Goal: Information Seeking & Learning: Learn about a topic

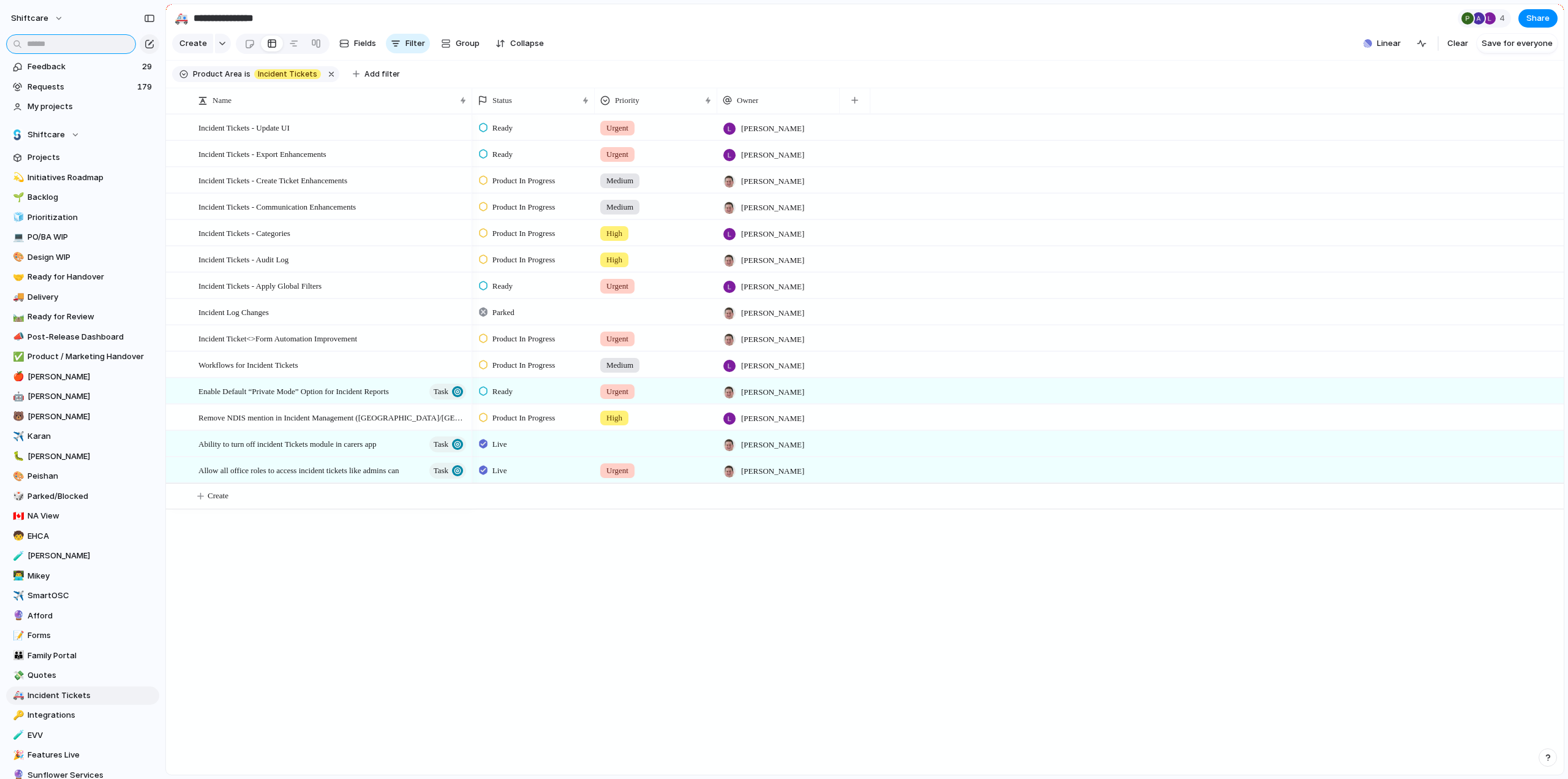
click at [57, 39] on input "text" at bounding box center [71, 43] width 130 height 19
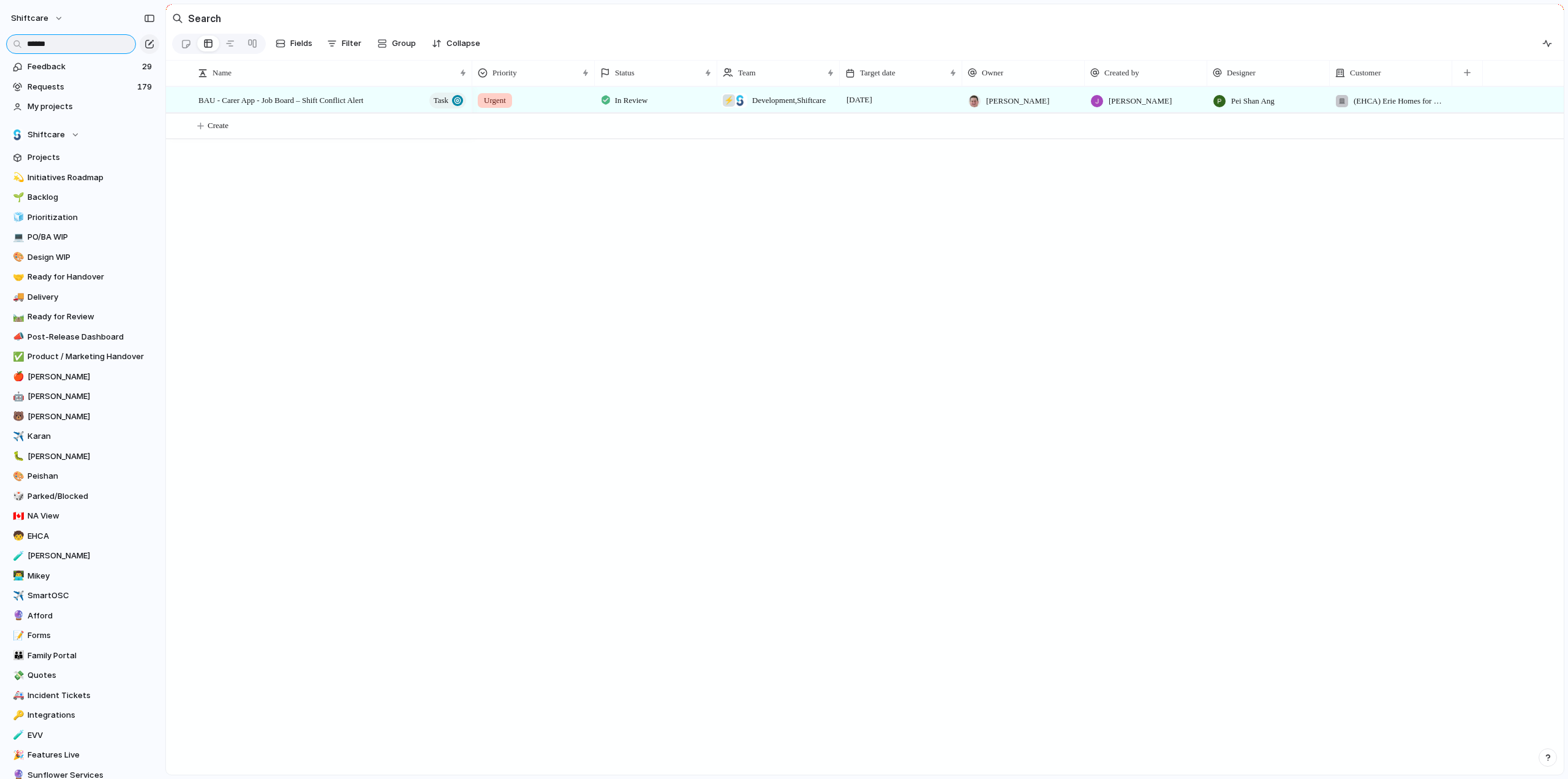
type input "******"
click at [639, 102] on span "In Review" at bounding box center [632, 101] width 33 height 12
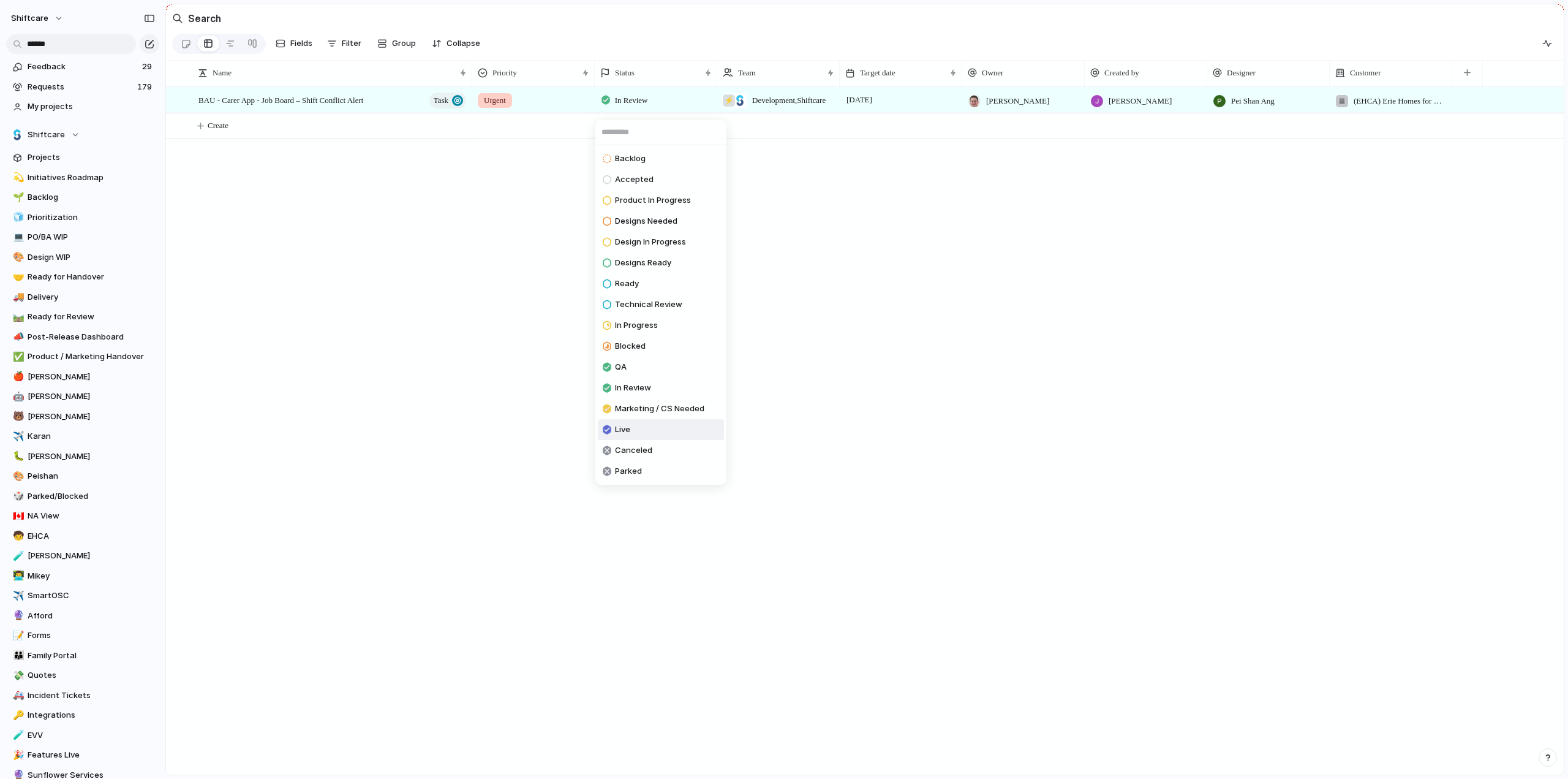
click at [630, 427] on span "Live" at bounding box center [623, 430] width 15 height 12
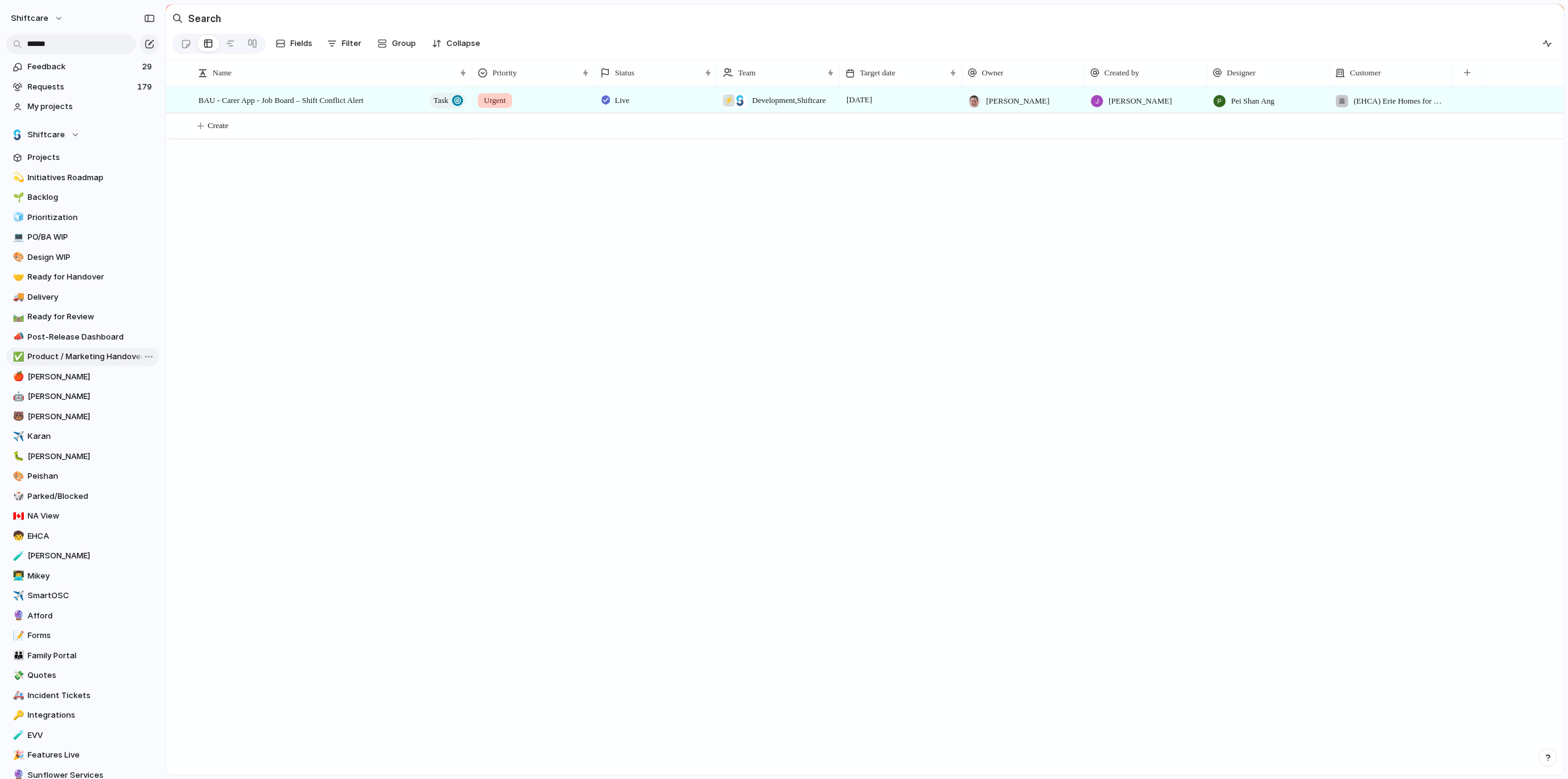
click at [65, 363] on link "✅ Product / Marketing Handover" at bounding box center [83, 357] width 153 height 19
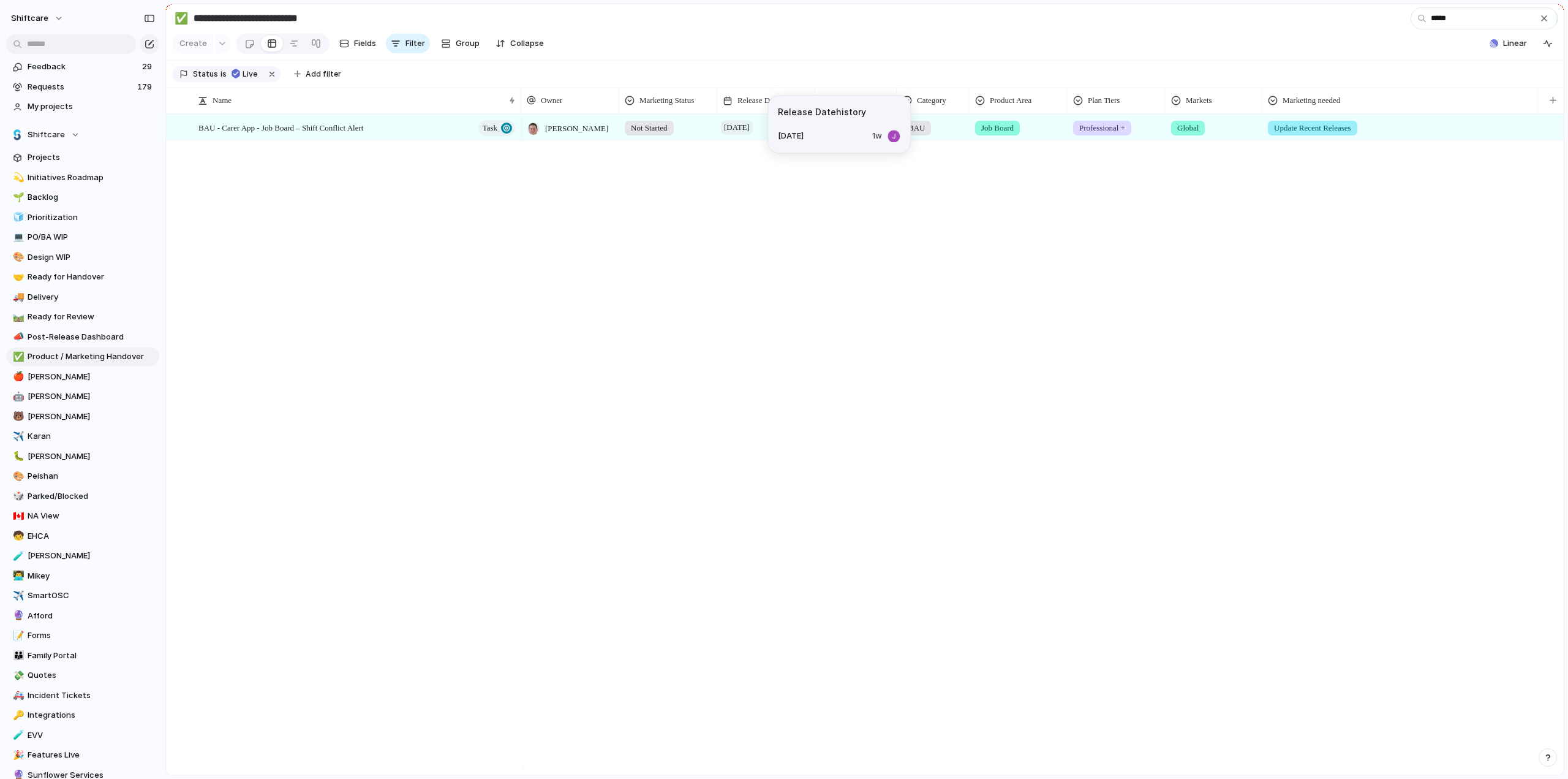
type input "*****"
click at [745, 135] on span "[DATE]" at bounding box center [737, 127] width 32 height 15
click at [846, 349] on button "28" at bounding box center [845, 348] width 22 height 22
click at [651, 135] on div "Not Started" at bounding box center [649, 128] width 49 height 15
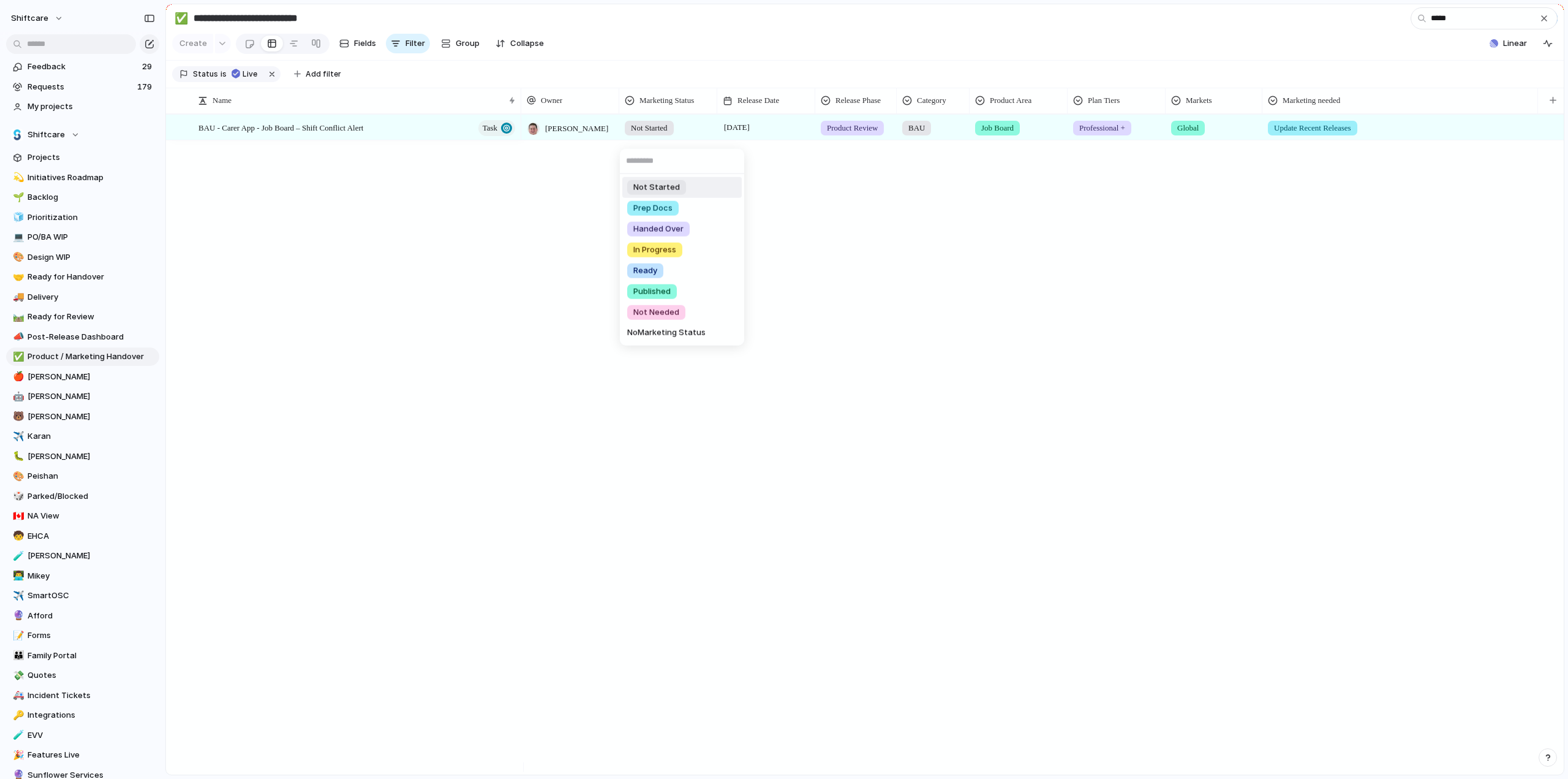
click at [415, 253] on div "Not Started Prep Docs Handed Over In Progress Ready Published Not Needed No Mar…" at bounding box center [784, 390] width 1568 height 779
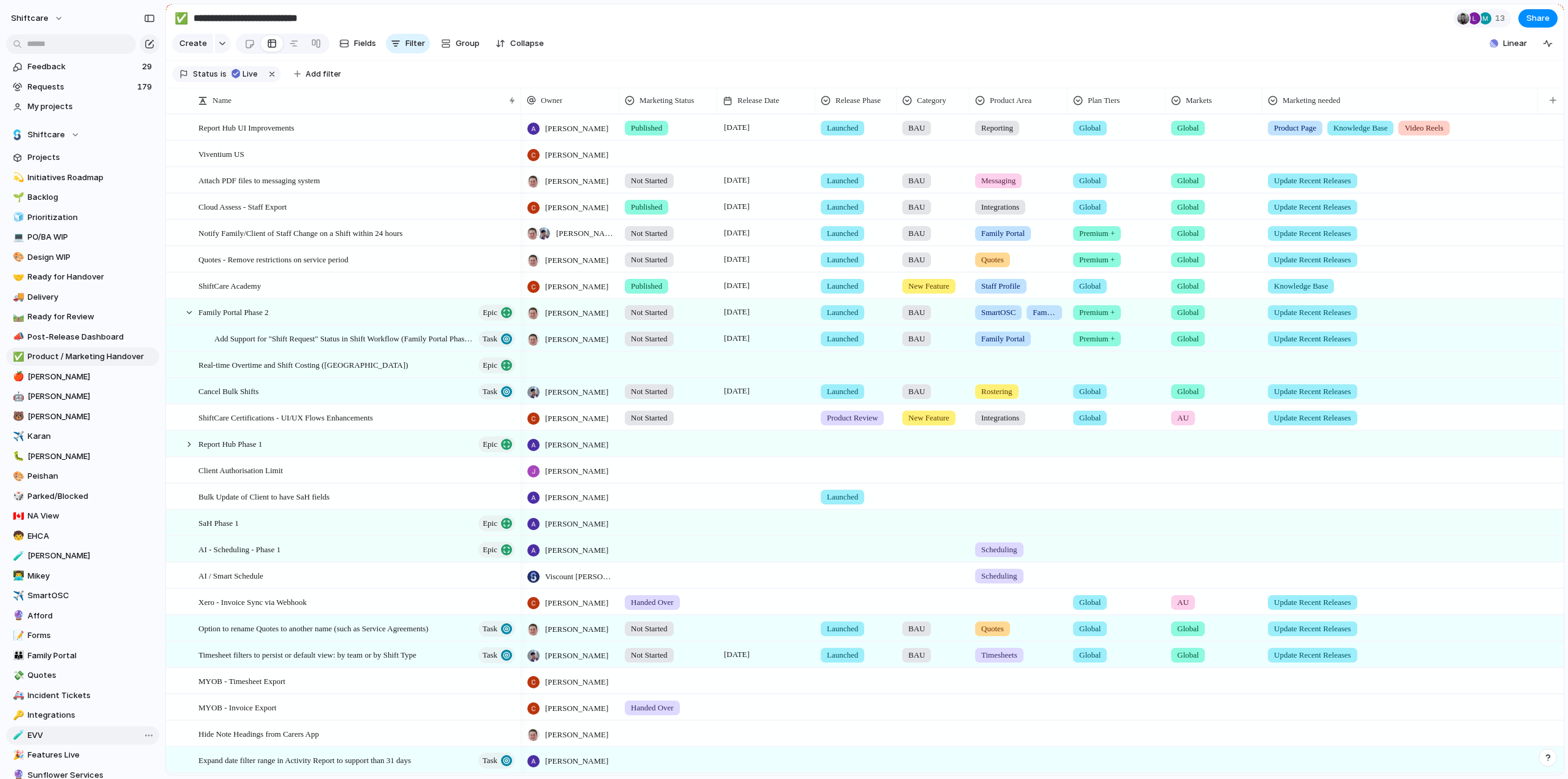
scroll to position [164, 0]
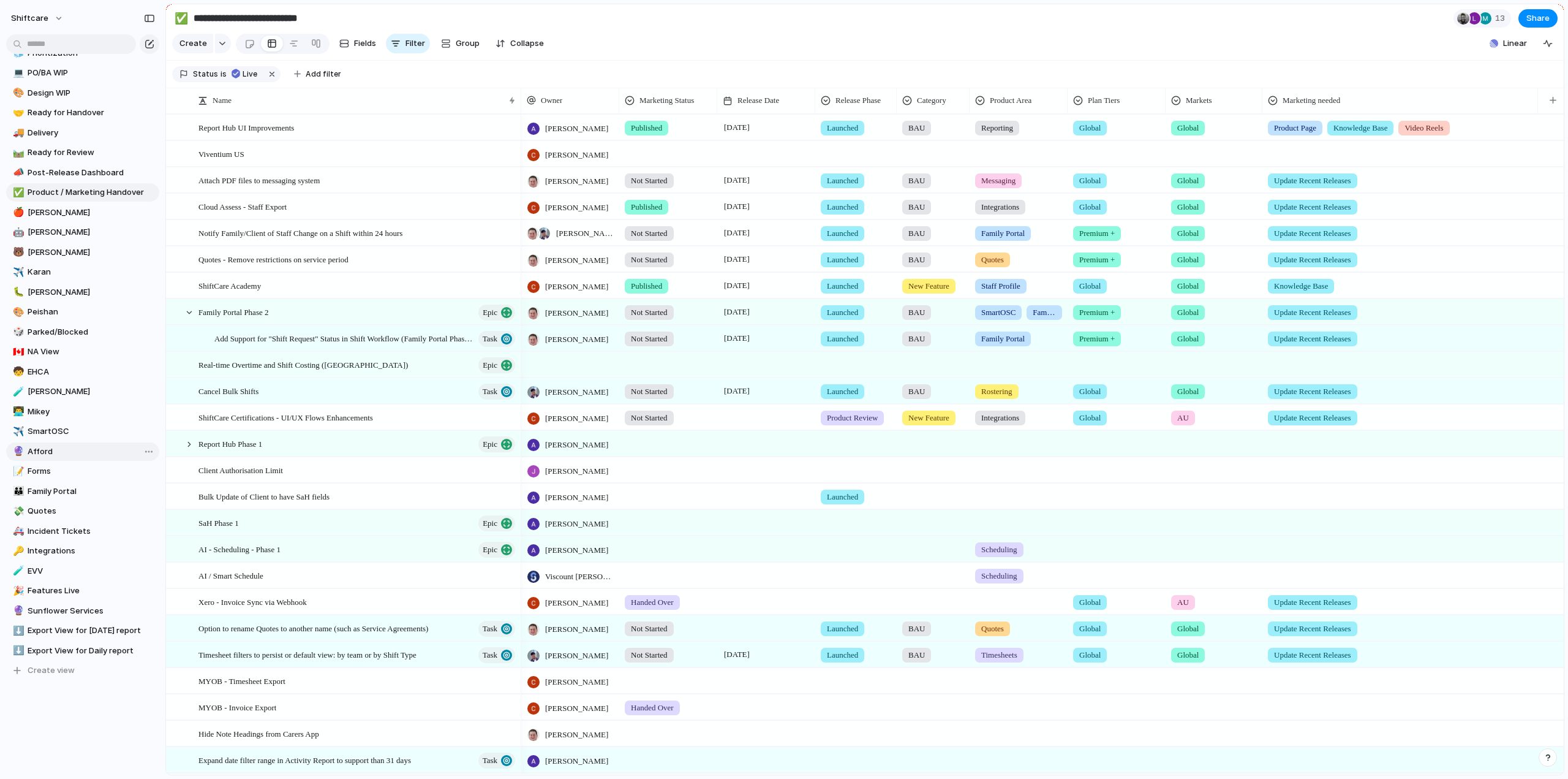
click at [41, 448] on span "Afford" at bounding box center [91, 452] width 127 height 12
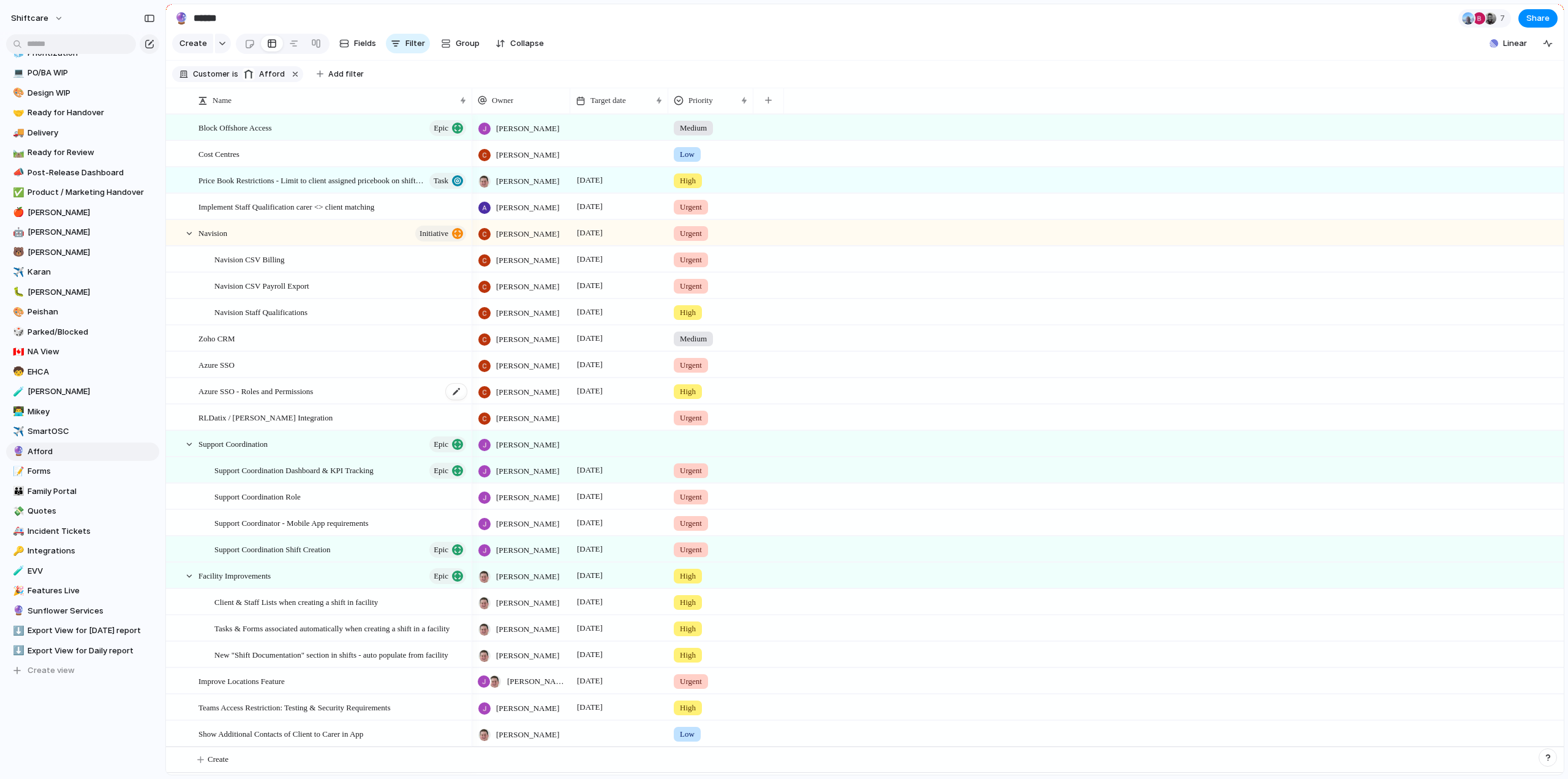
scroll to position [7, 0]
click at [239, 680] on span "Improve Locations Feature" at bounding box center [242, 680] width 87 height 14
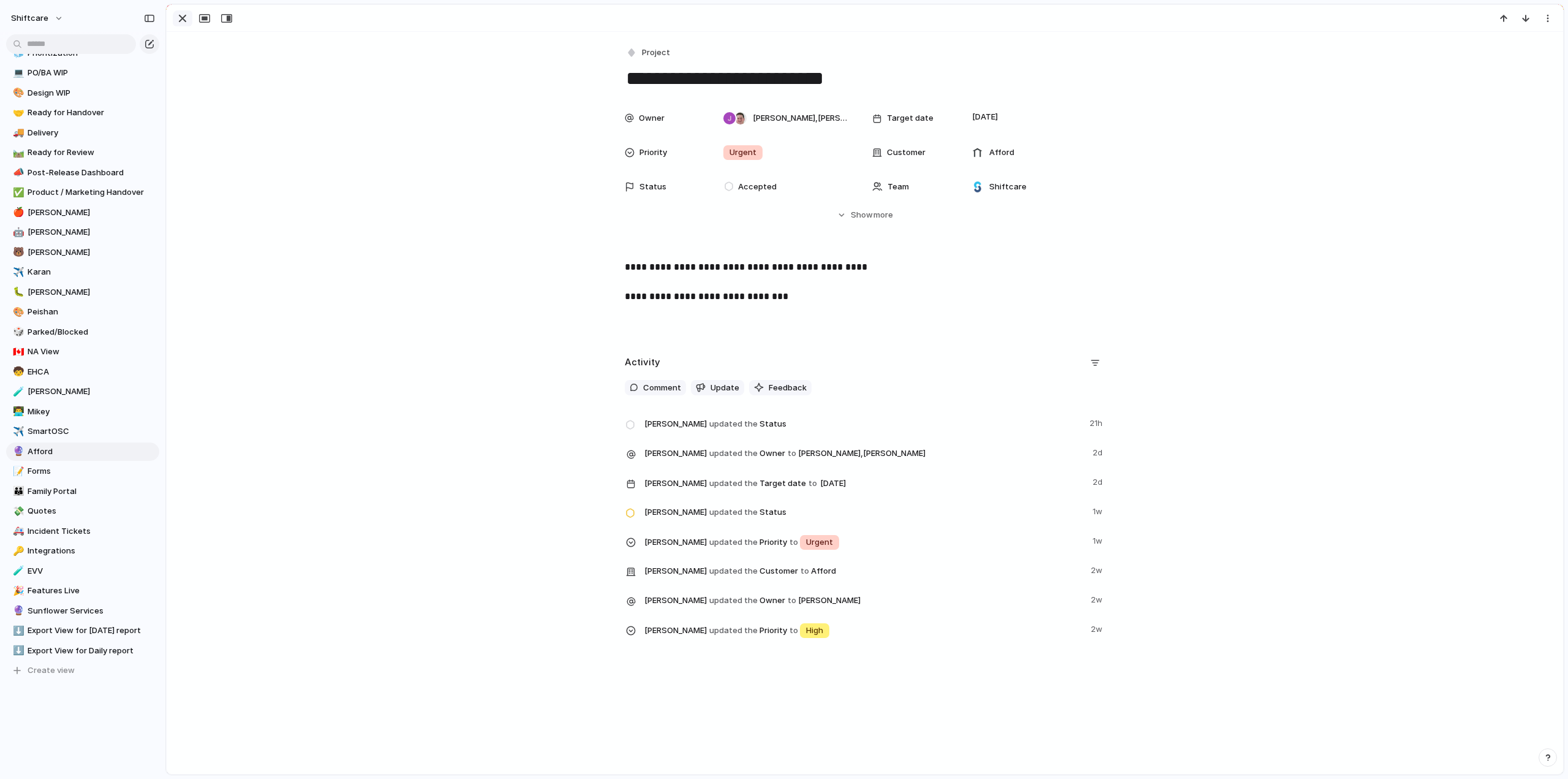
click at [177, 19] on div "button" at bounding box center [183, 19] width 15 height 15
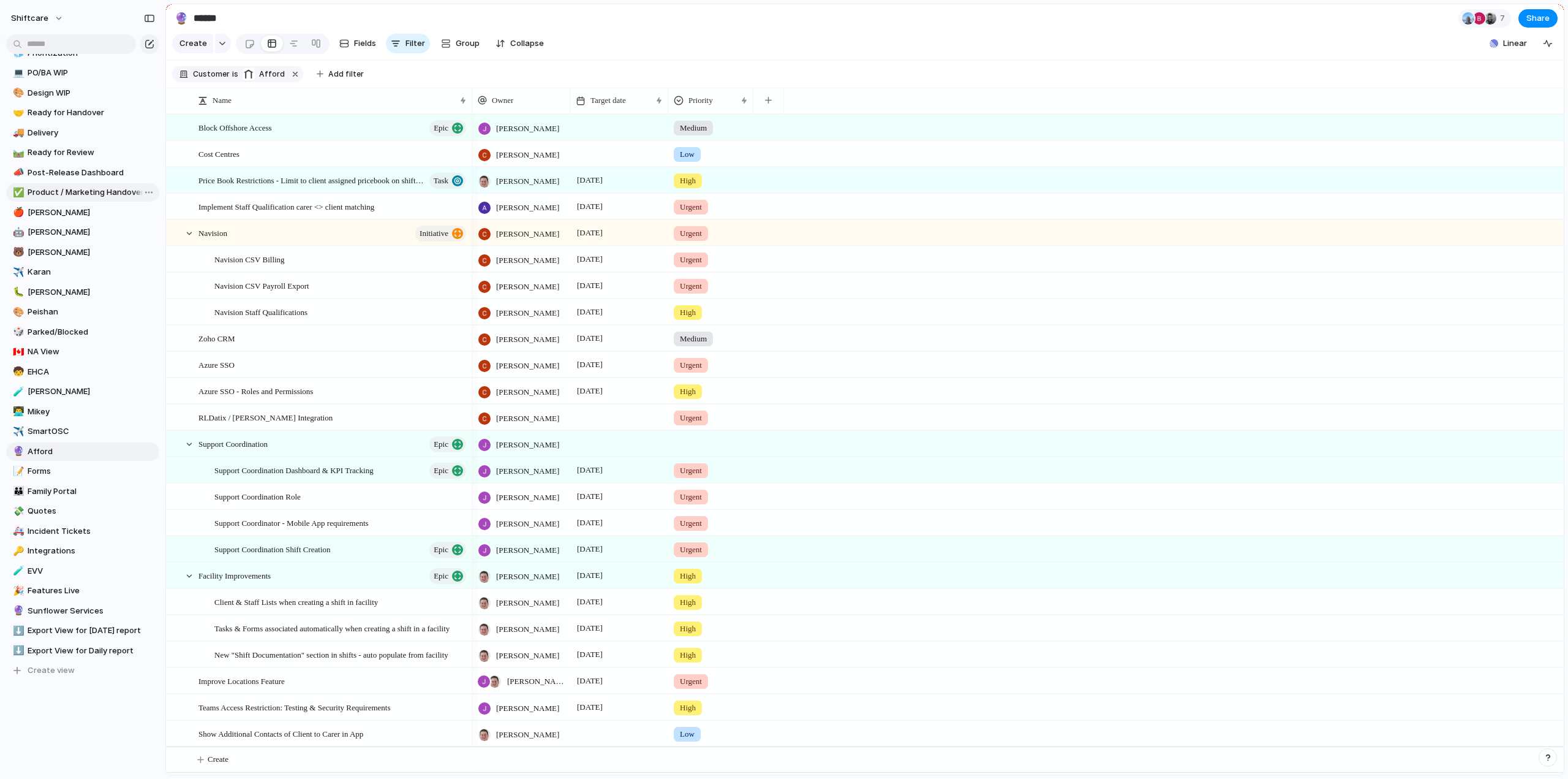
click at [67, 193] on span "Product / Marketing Handover" at bounding box center [91, 192] width 127 height 12
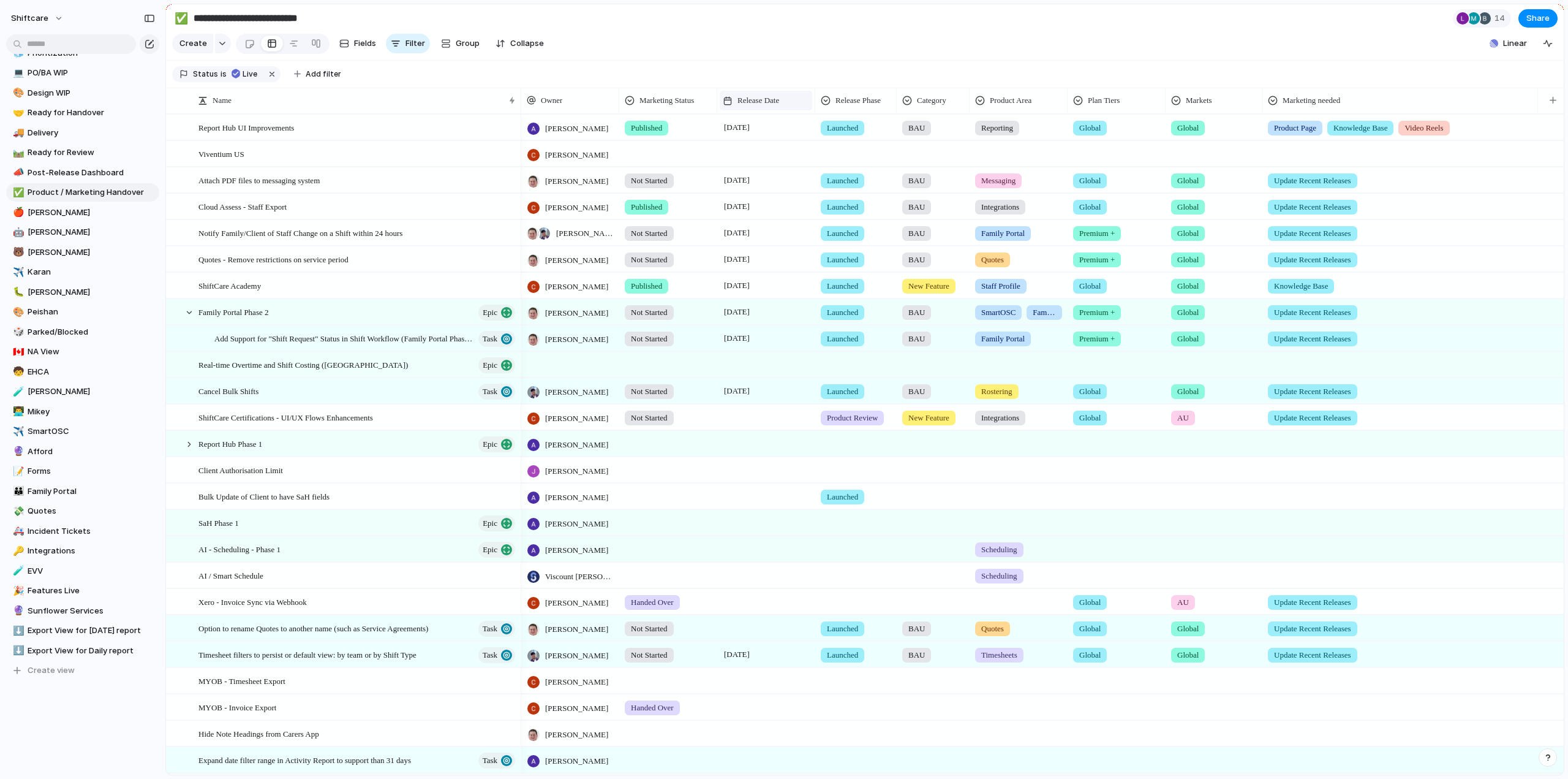
click at [778, 107] on span "Release Date" at bounding box center [758, 101] width 41 height 12
click at [755, 199] on span "Sort descending" at bounding box center [775, 196] width 64 height 12
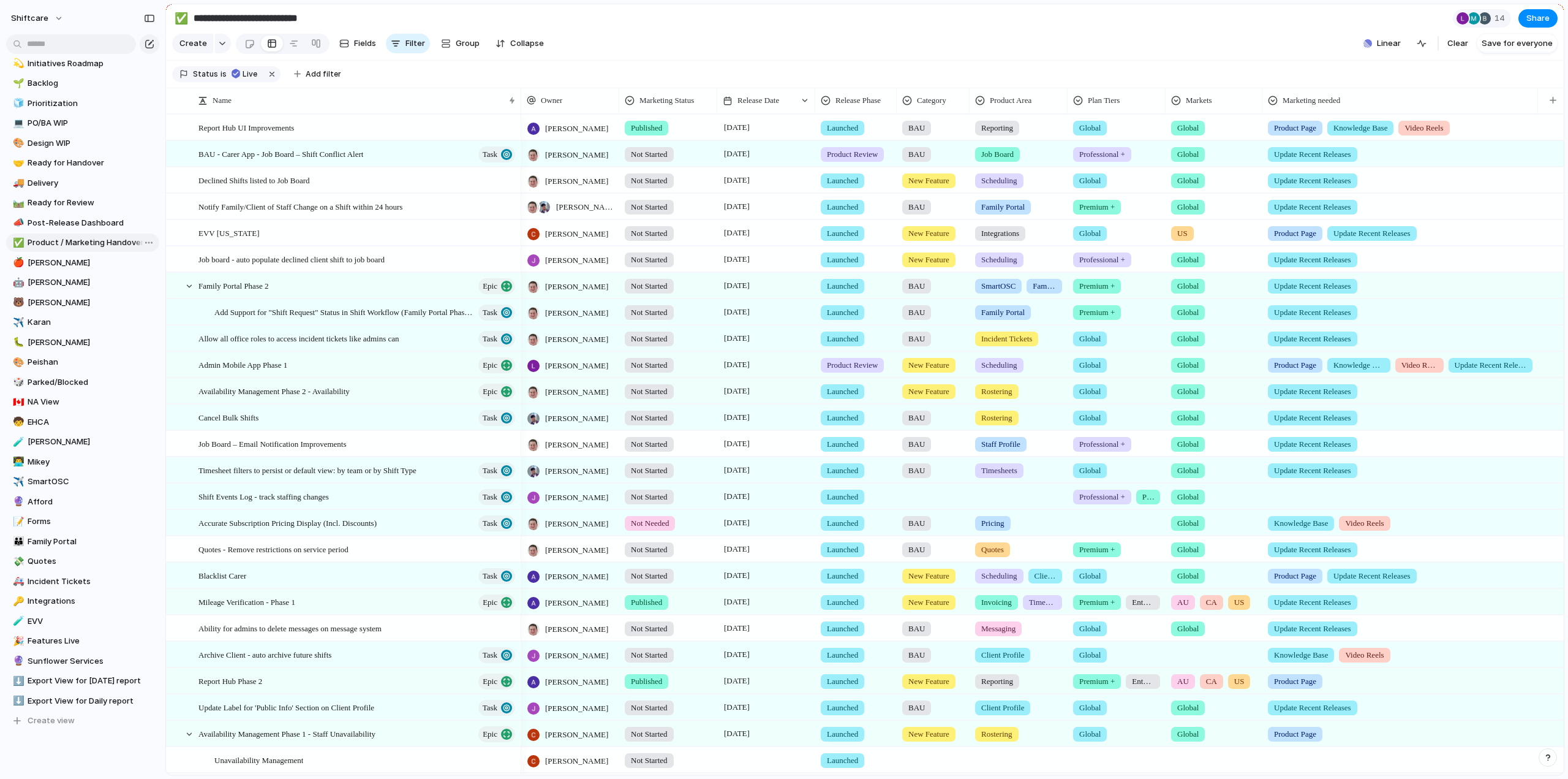
scroll to position [41, 0]
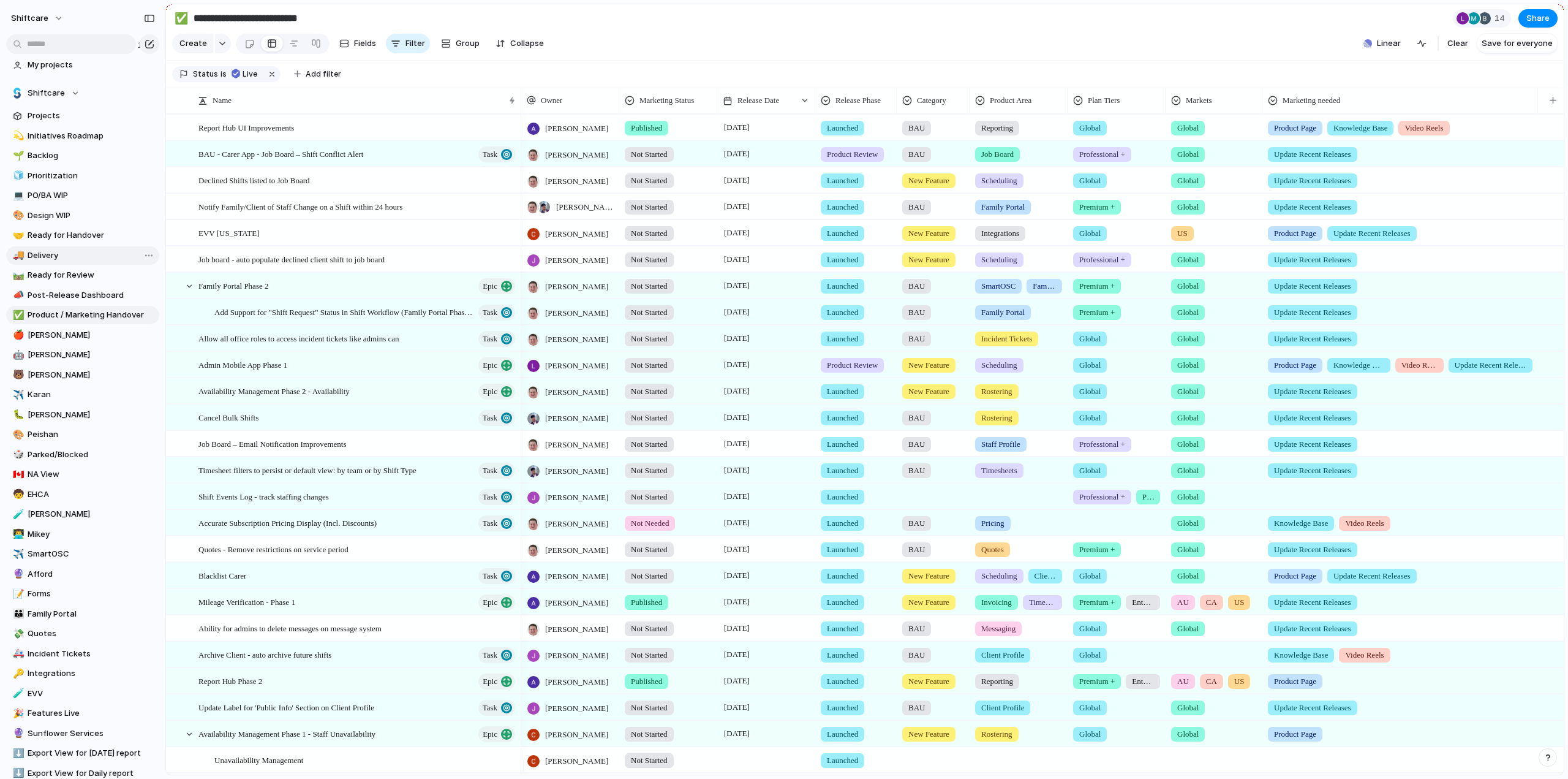
click at [48, 257] on span "Delivery" at bounding box center [91, 255] width 127 height 12
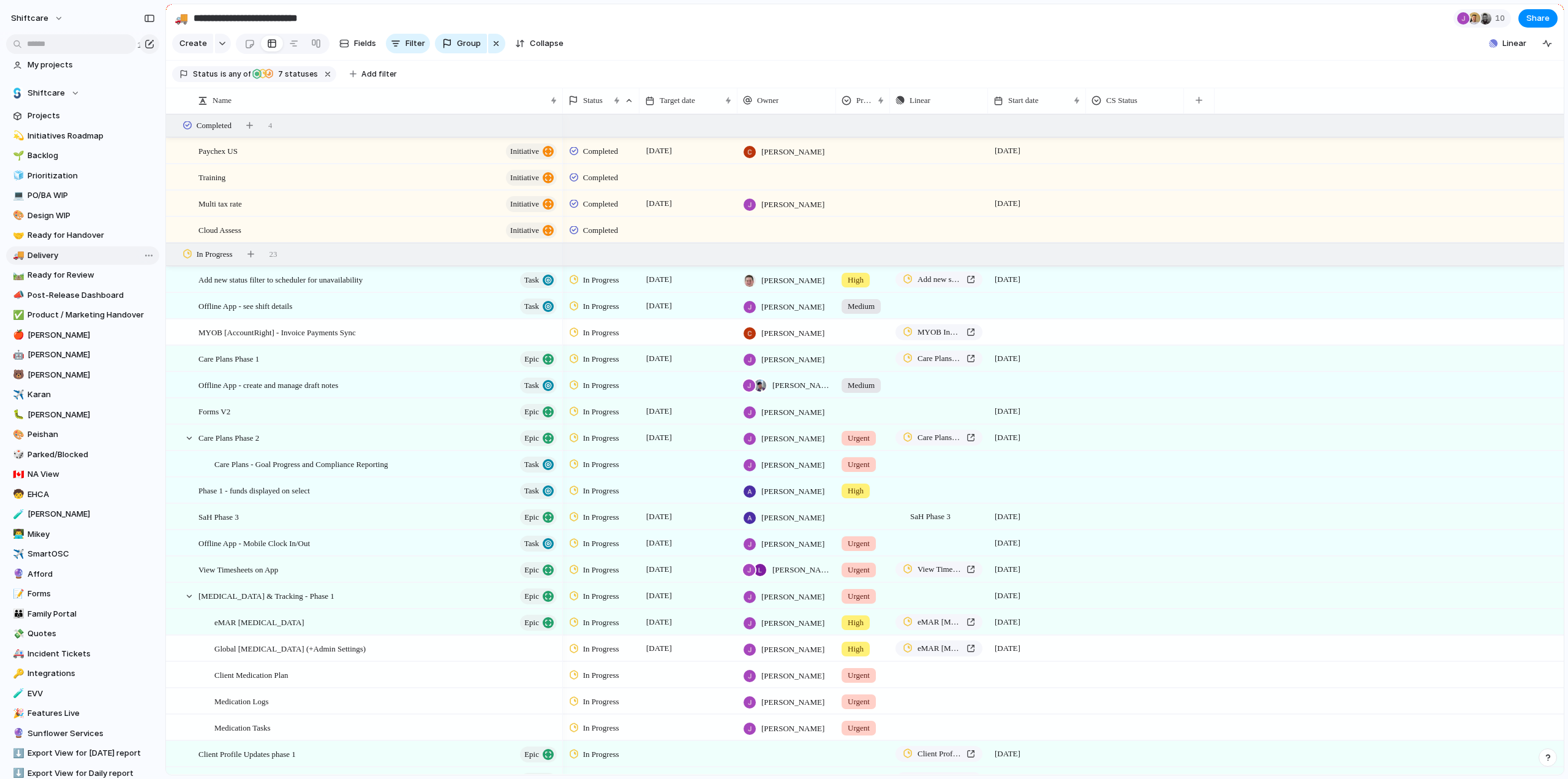
type input "********"
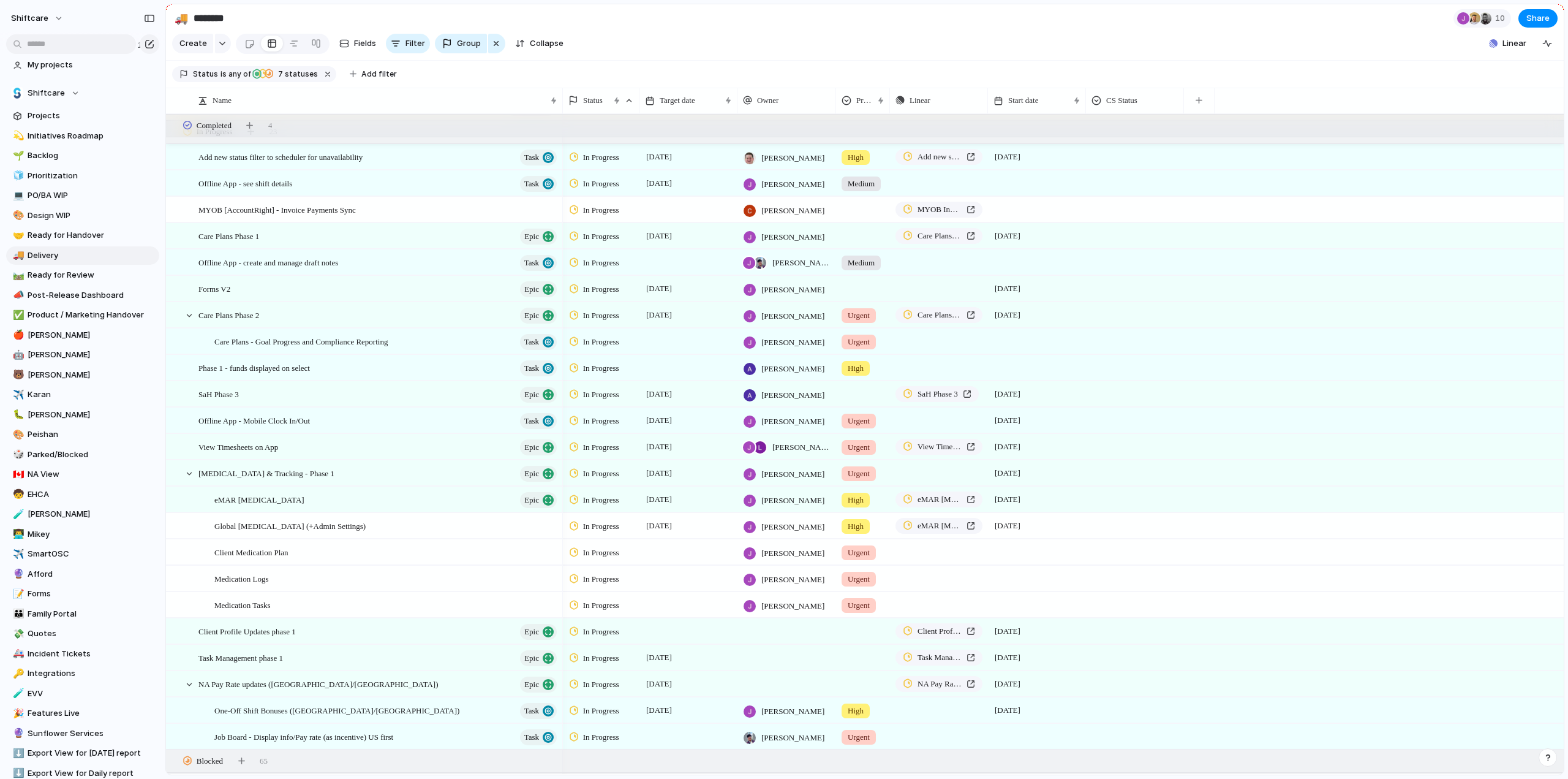
scroll to position [123, 0]
click at [313, 163] on span "Add new status filter to scheduler for unavailability" at bounding box center [281, 156] width 164 height 14
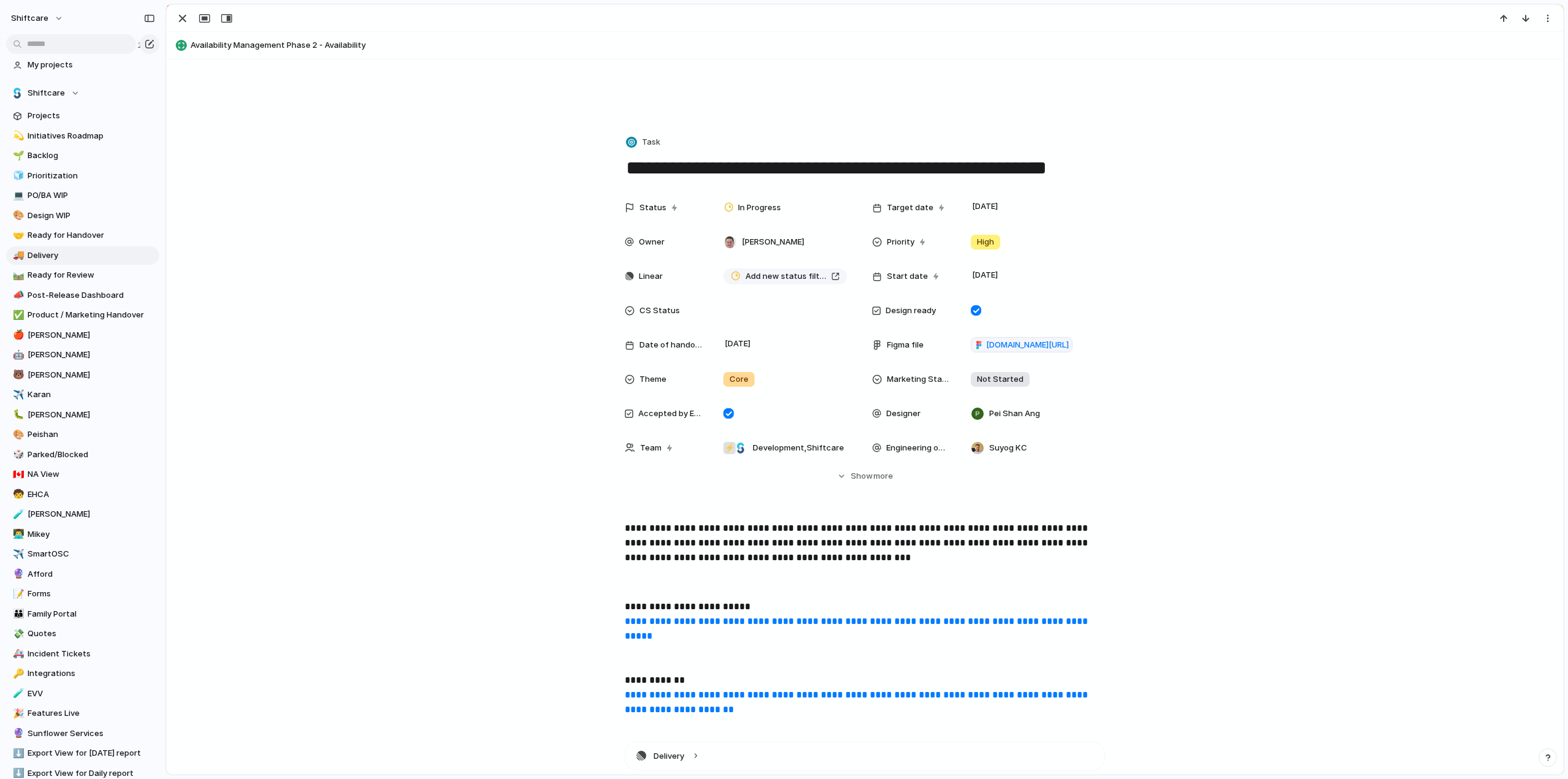
scroll to position [306, 0]
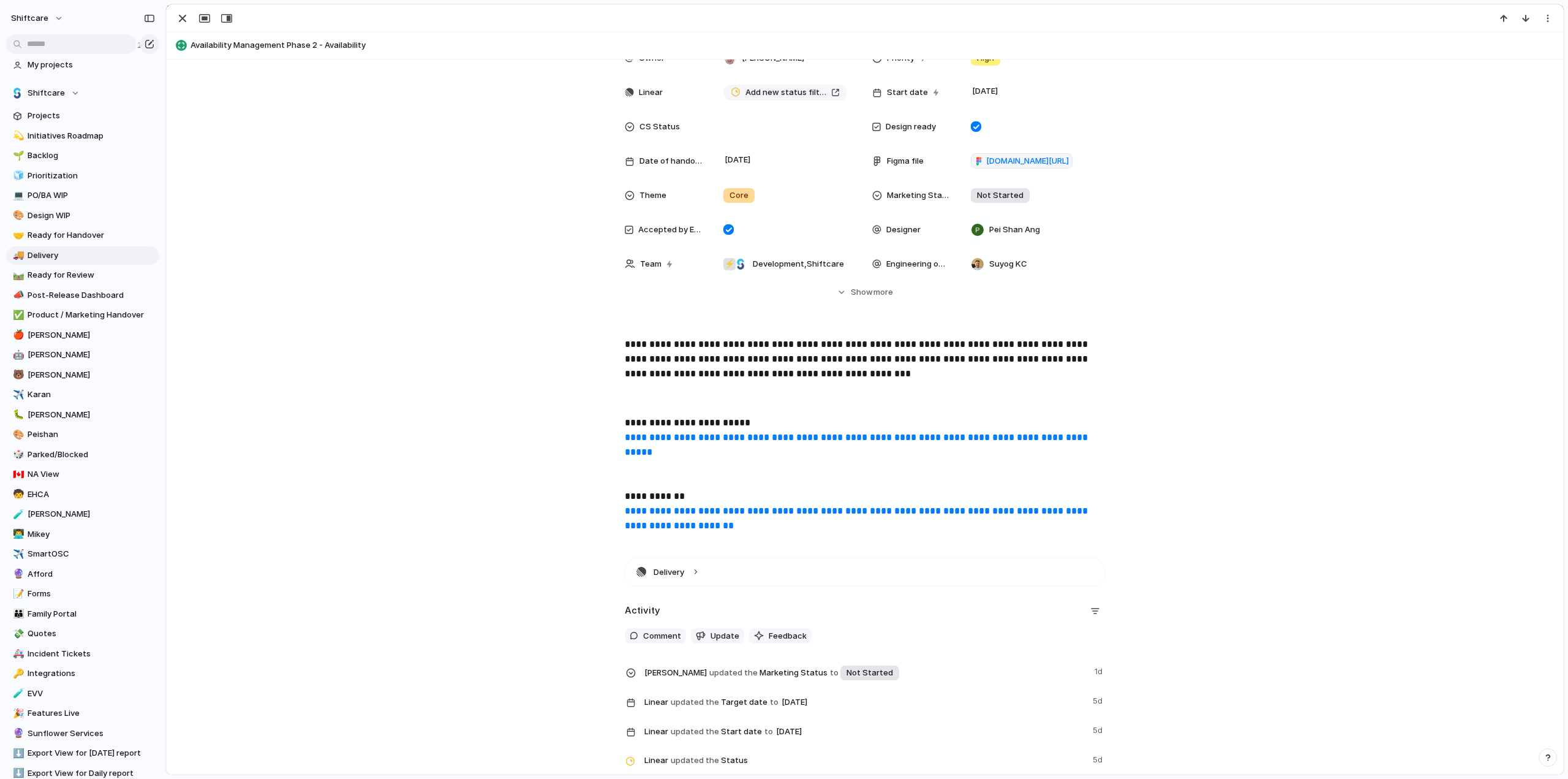
click at [677, 512] on link "**********" at bounding box center [857, 518] width 465 height 24
click at [180, 11] on button "button" at bounding box center [182, 19] width 19 height 16
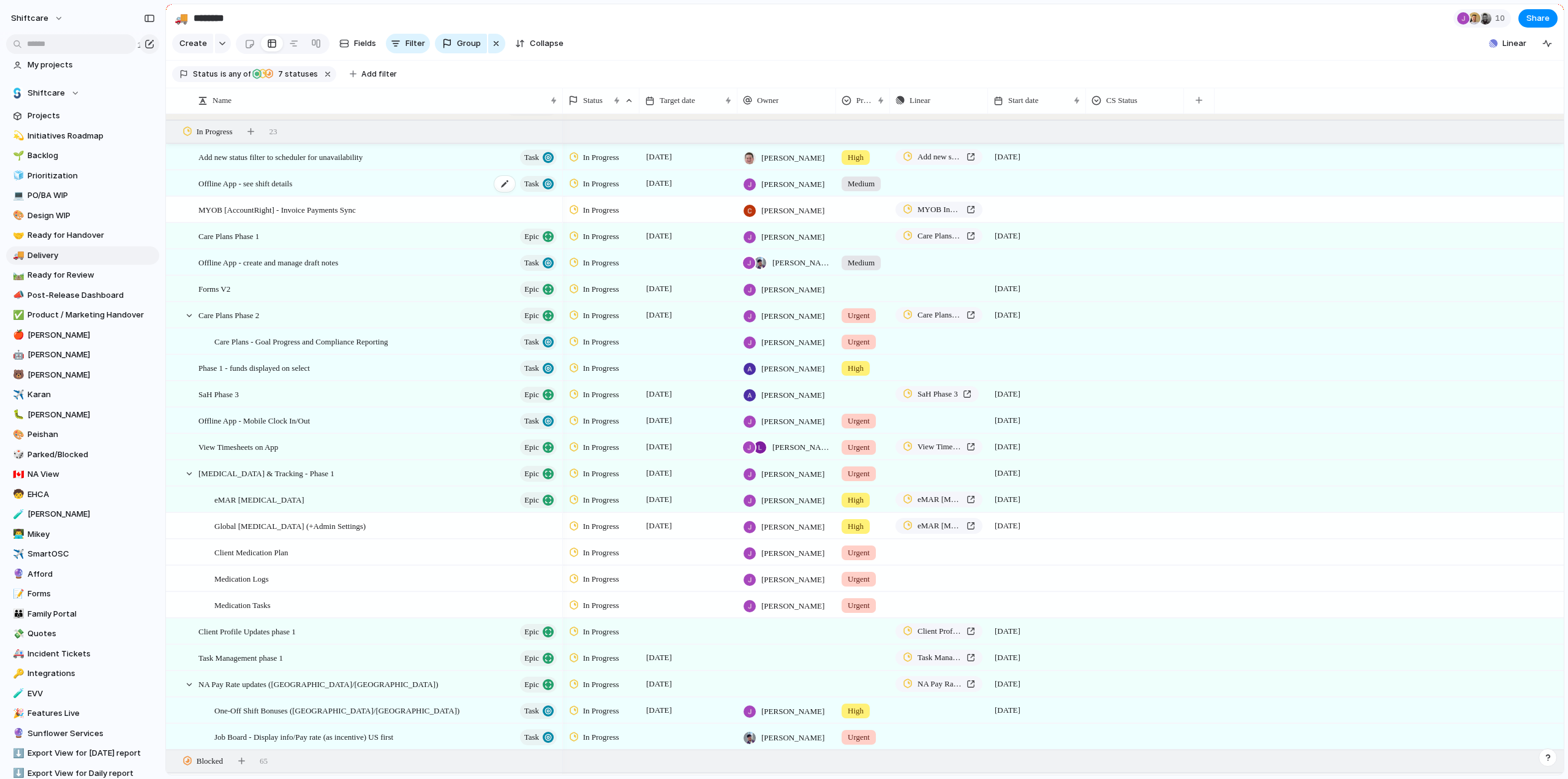
click at [268, 190] on span "Offline App - see shift details" at bounding box center [245, 183] width 94 height 14
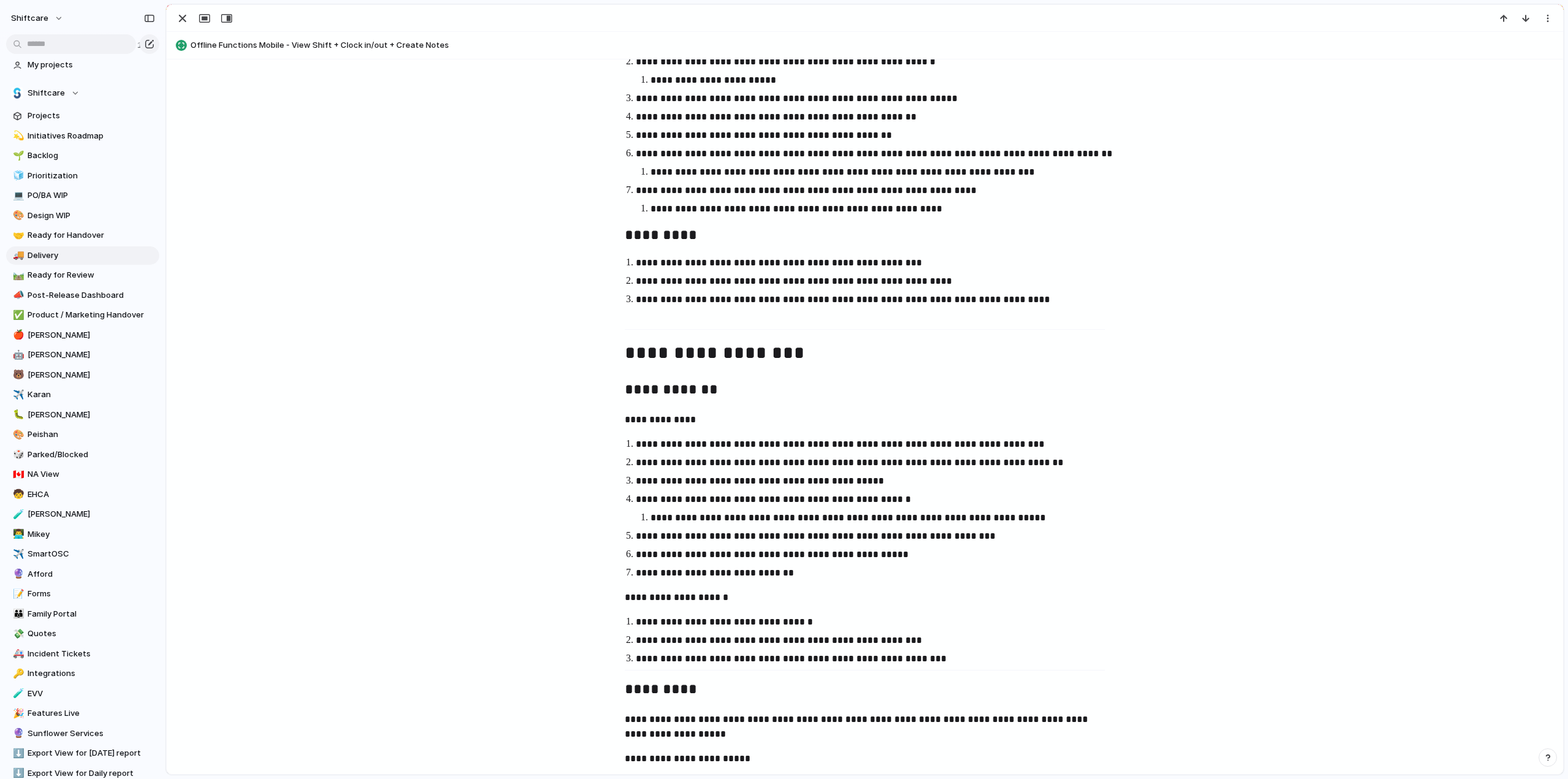
scroll to position [797, 0]
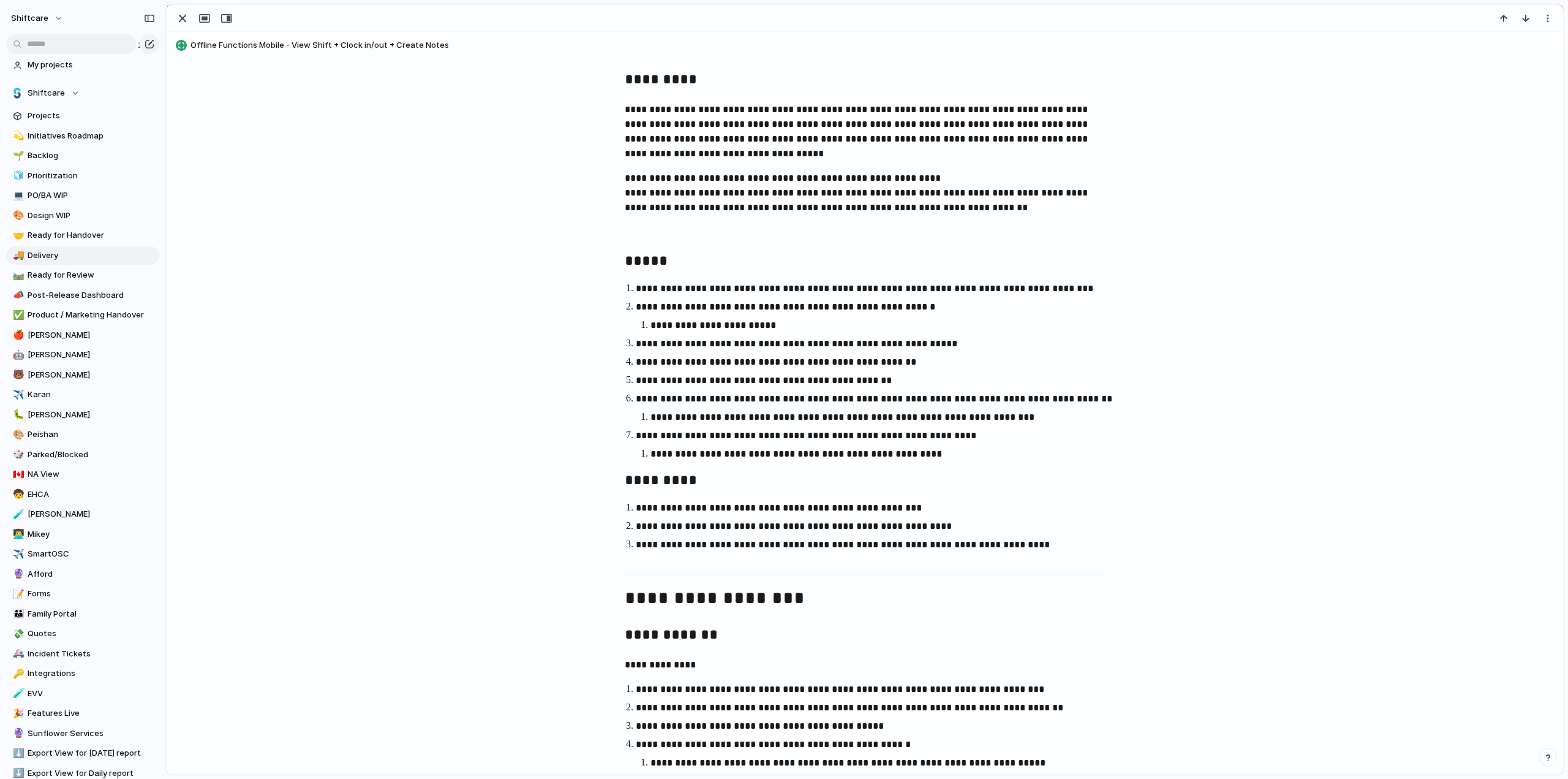
click at [527, 390] on div "**********" at bounding box center [865, 589] width 1367 height 1553
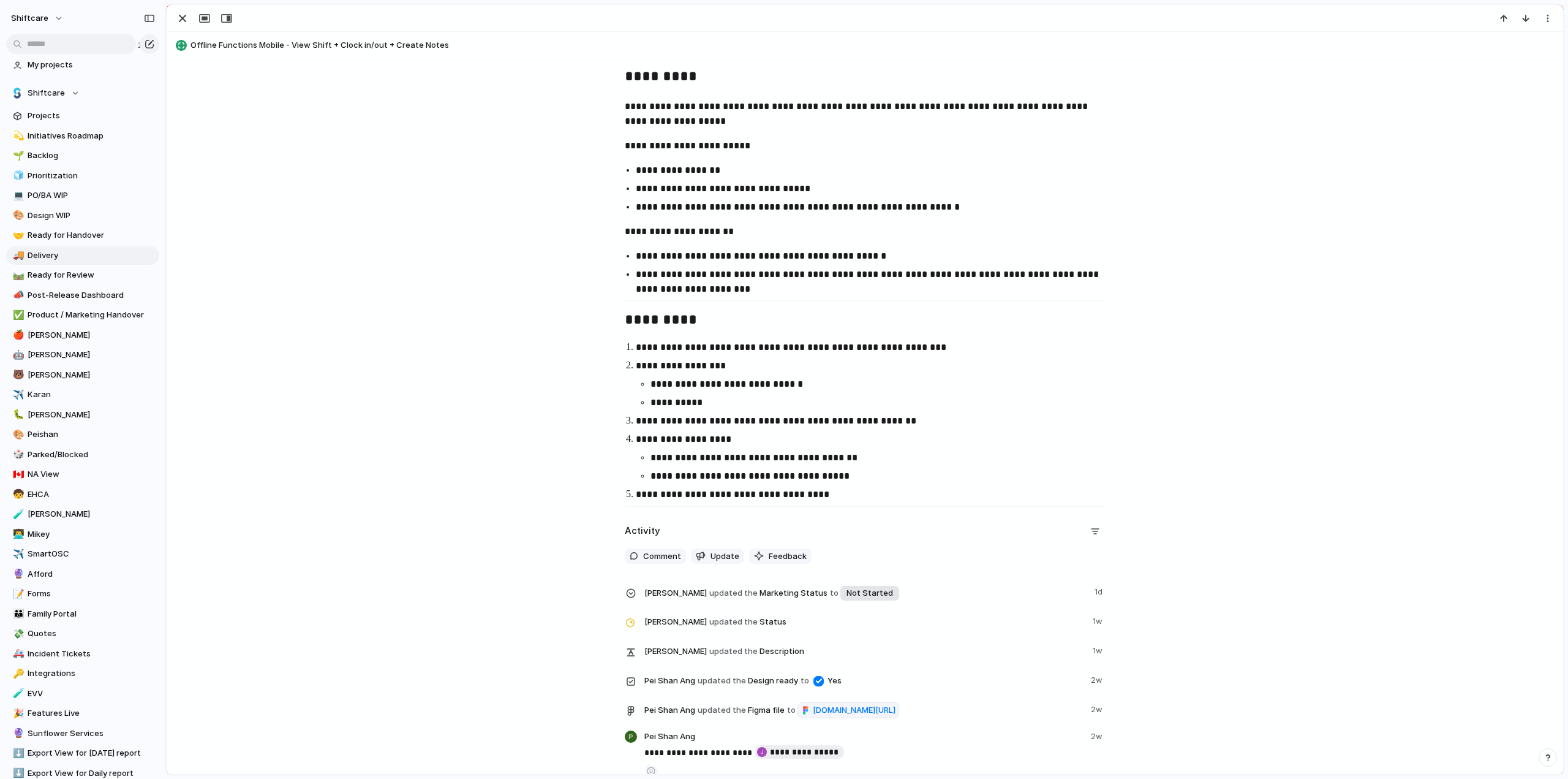
scroll to position [1900, 0]
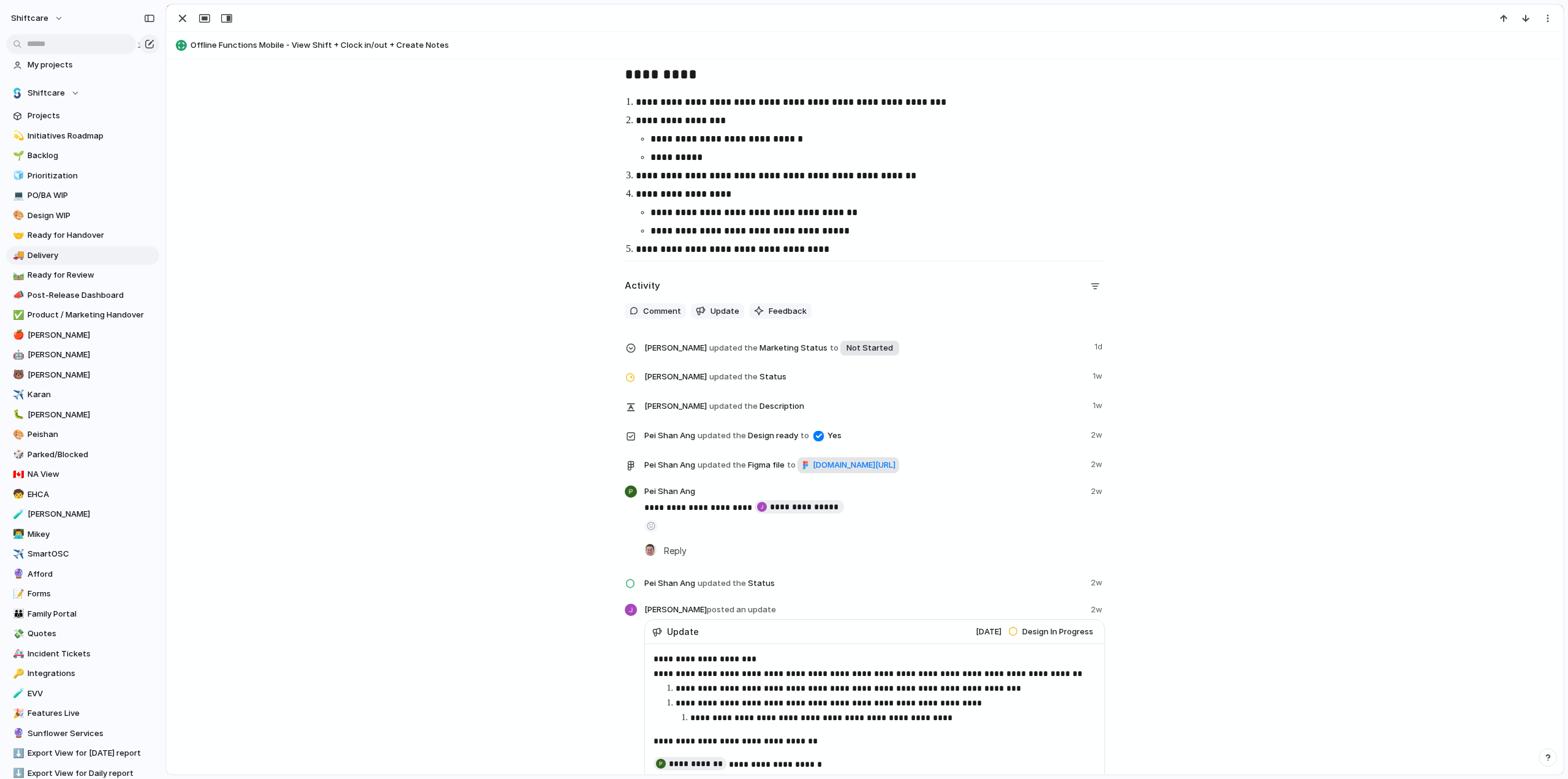
click at [813, 472] on span "figma.com/design/hjiJ5fONNB8SEk0Ng38k7i/Carer-App---Offline-Mode?node-id=8052-8…" at bounding box center [854, 465] width 83 height 12
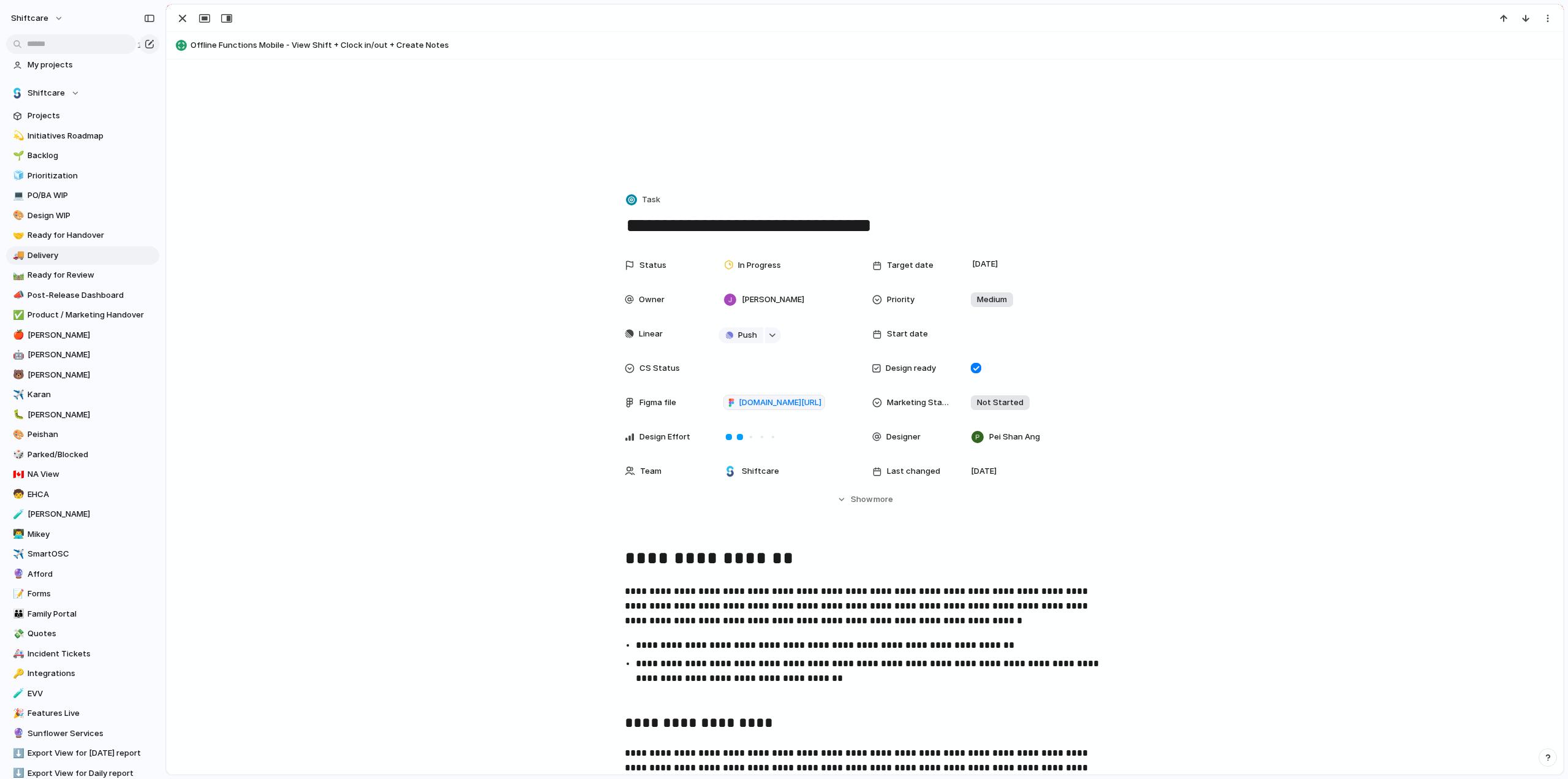
scroll to position [0, 0]
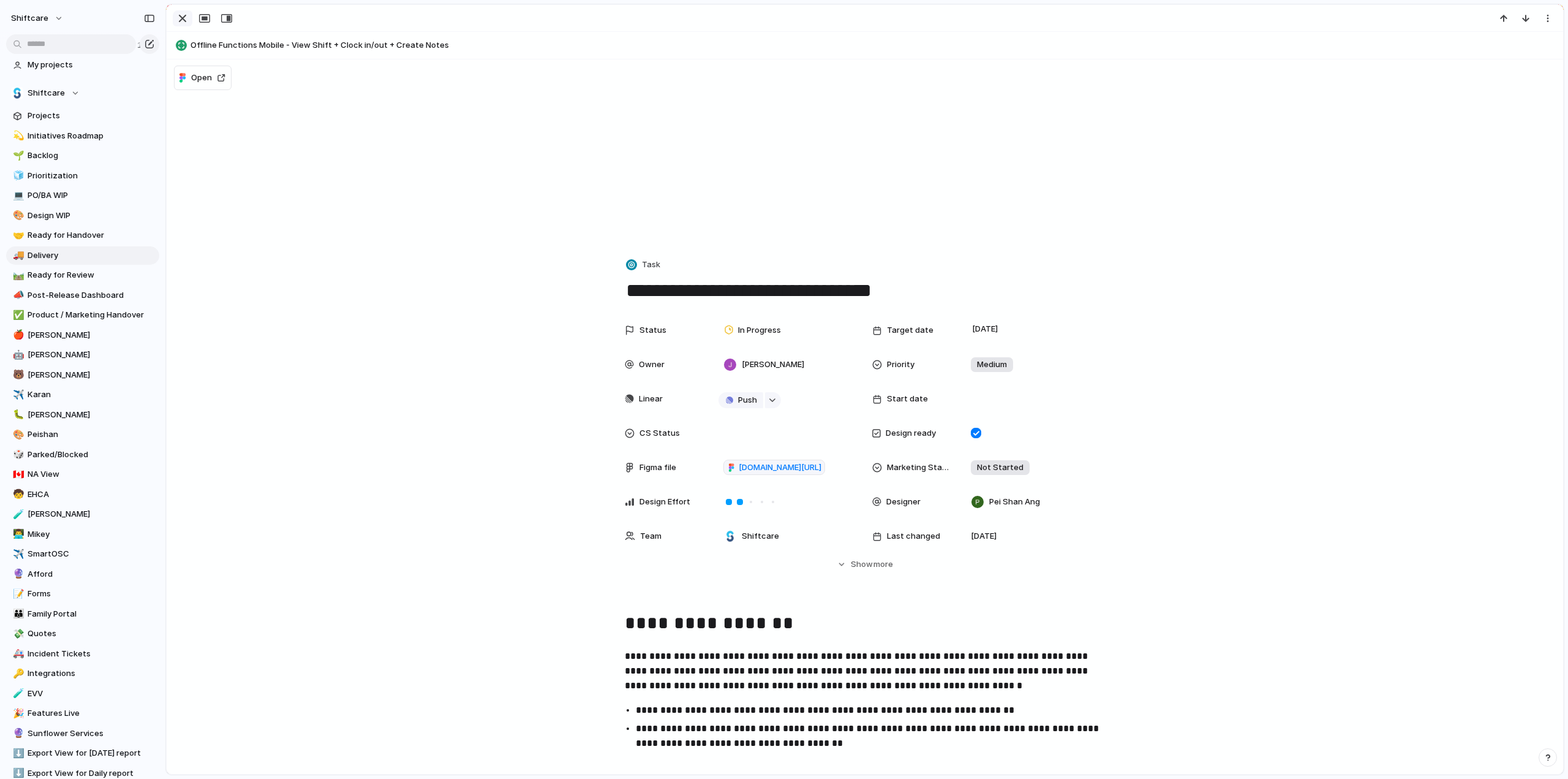
click at [180, 13] on div "button" at bounding box center [183, 19] width 15 height 15
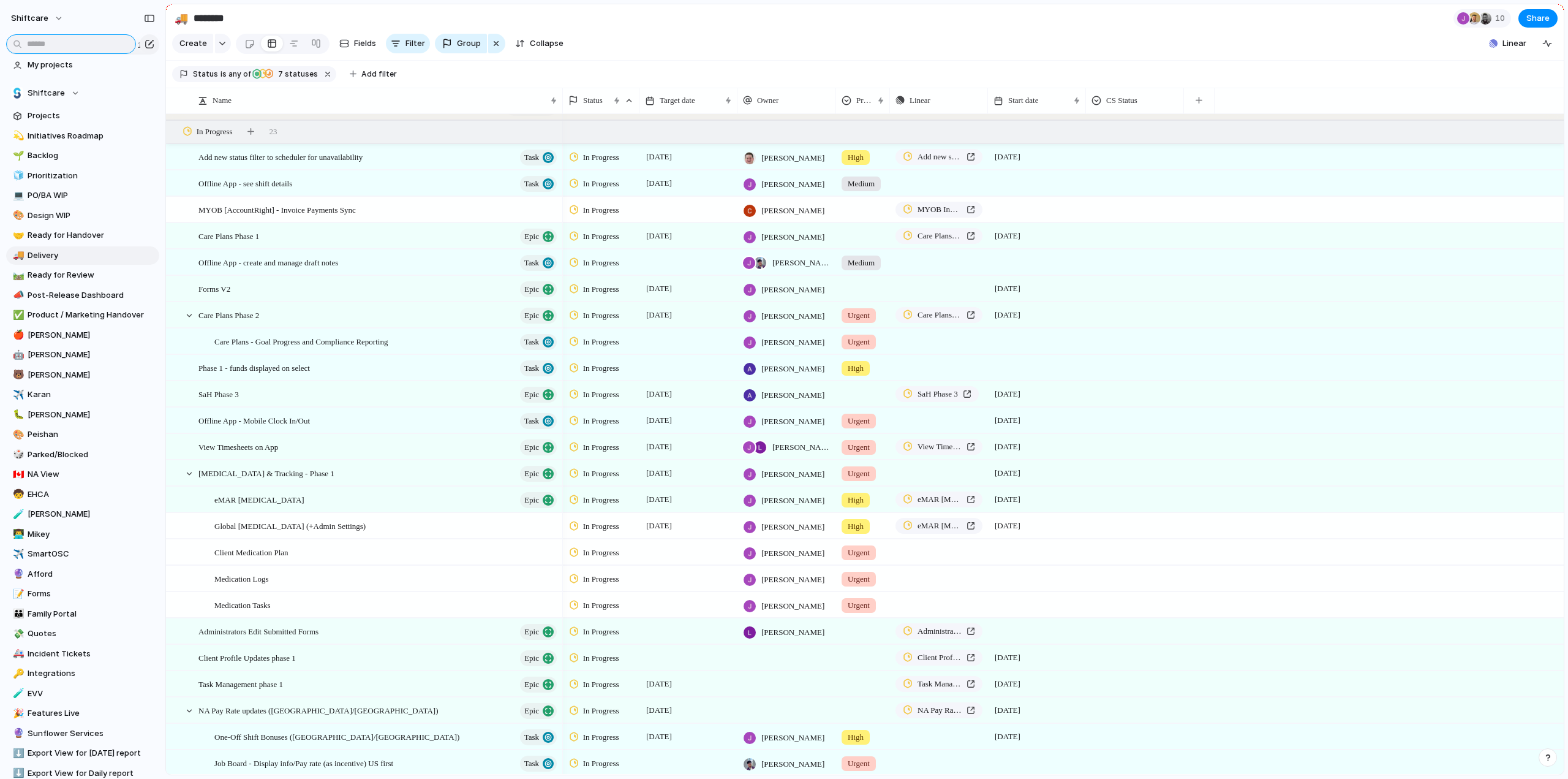
drag, startPoint x: 43, startPoint y: 53, endPoint x: 48, endPoint y: 63, distance: 11.2
click at [43, 53] on input "text" at bounding box center [71, 43] width 130 height 19
click at [48, 63] on span "My projects" at bounding box center [91, 65] width 127 height 12
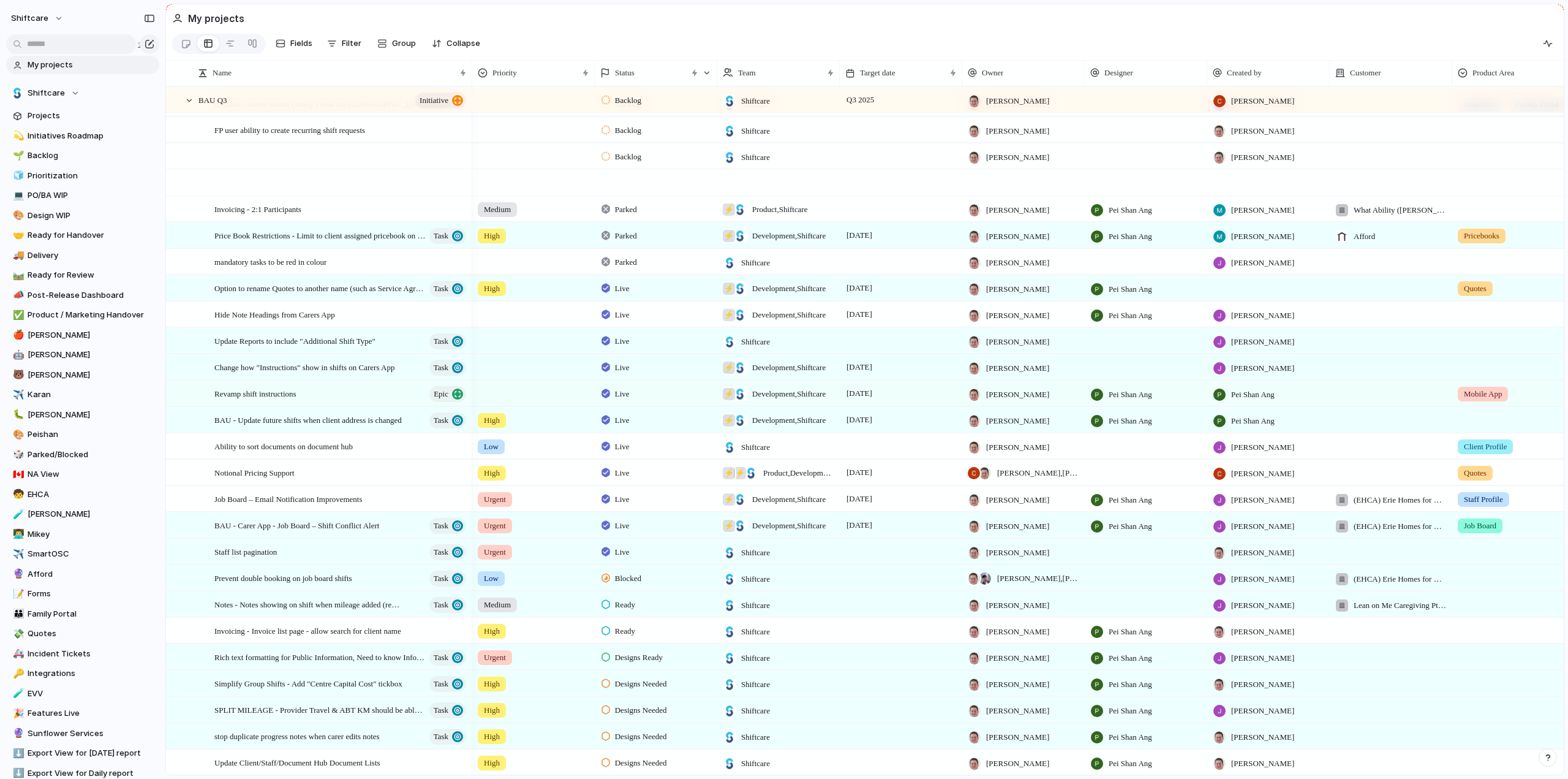
scroll to position [1410, 0]
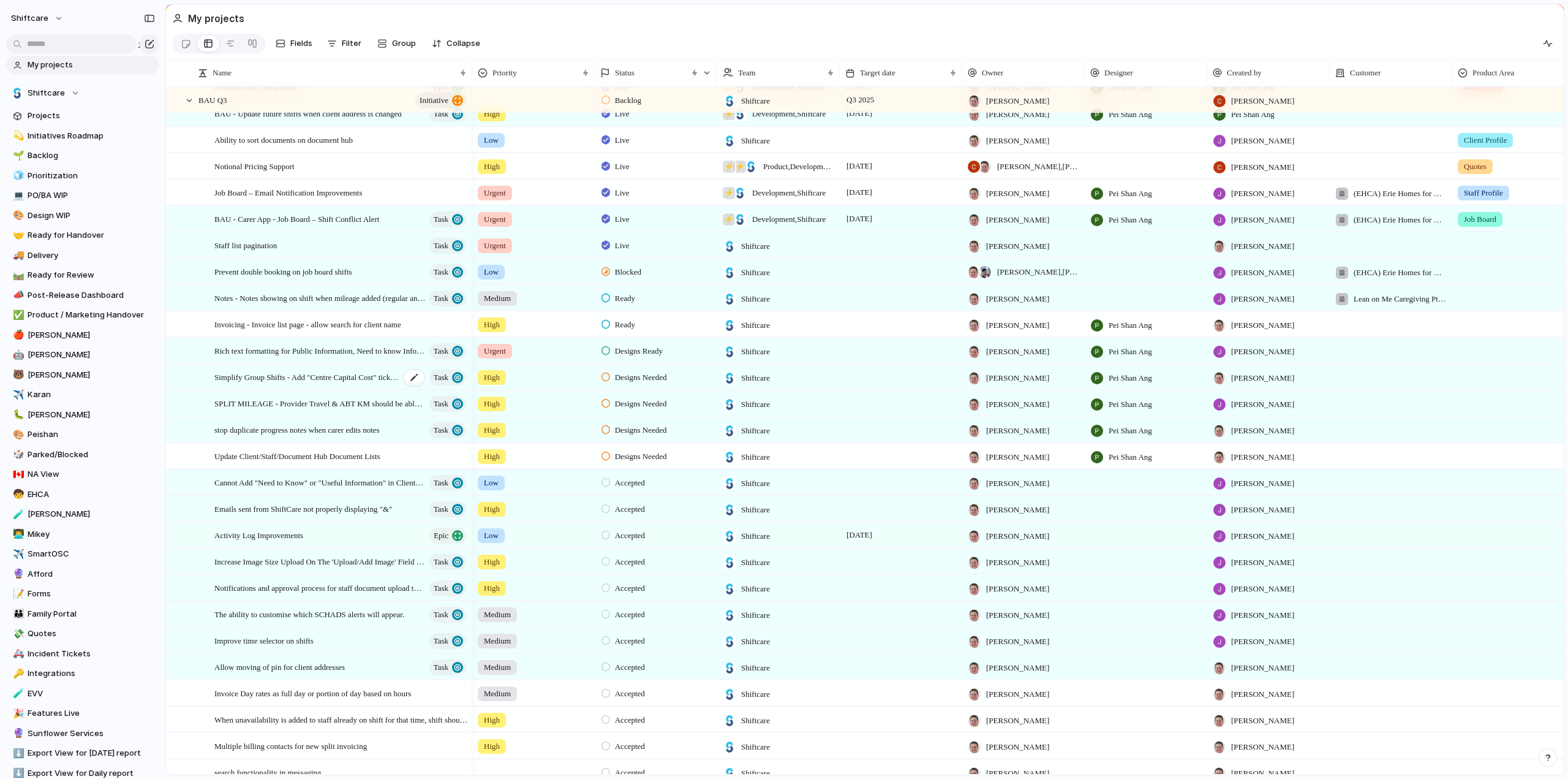
click at [277, 383] on span "Simplify Group Shifts - Add "Centre Capital Cost" tickbox" at bounding box center [307, 376] width 185 height 14
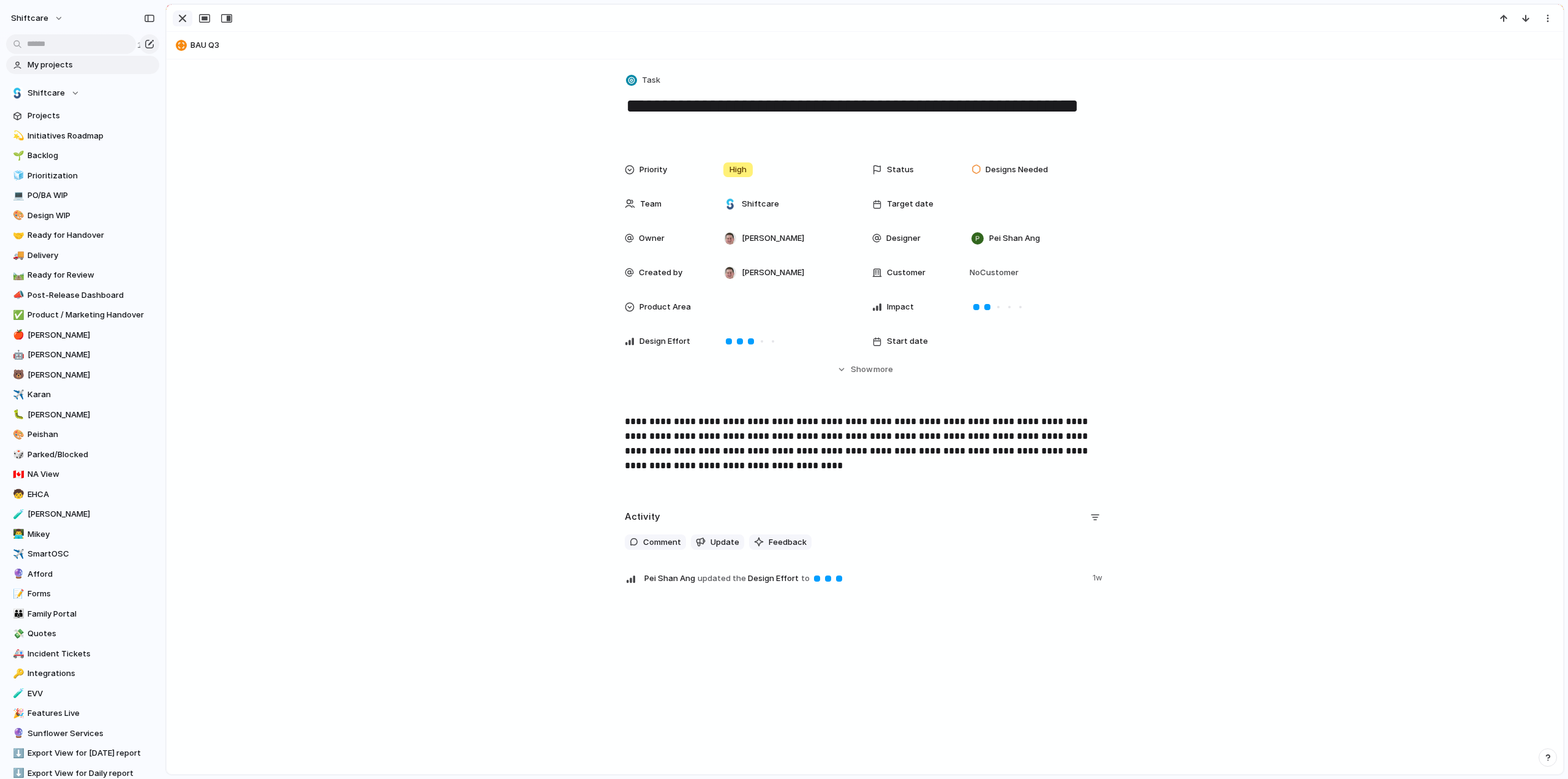
click at [186, 25] on div "button" at bounding box center [183, 19] width 15 height 15
